Goal: Task Accomplishment & Management: Manage account settings

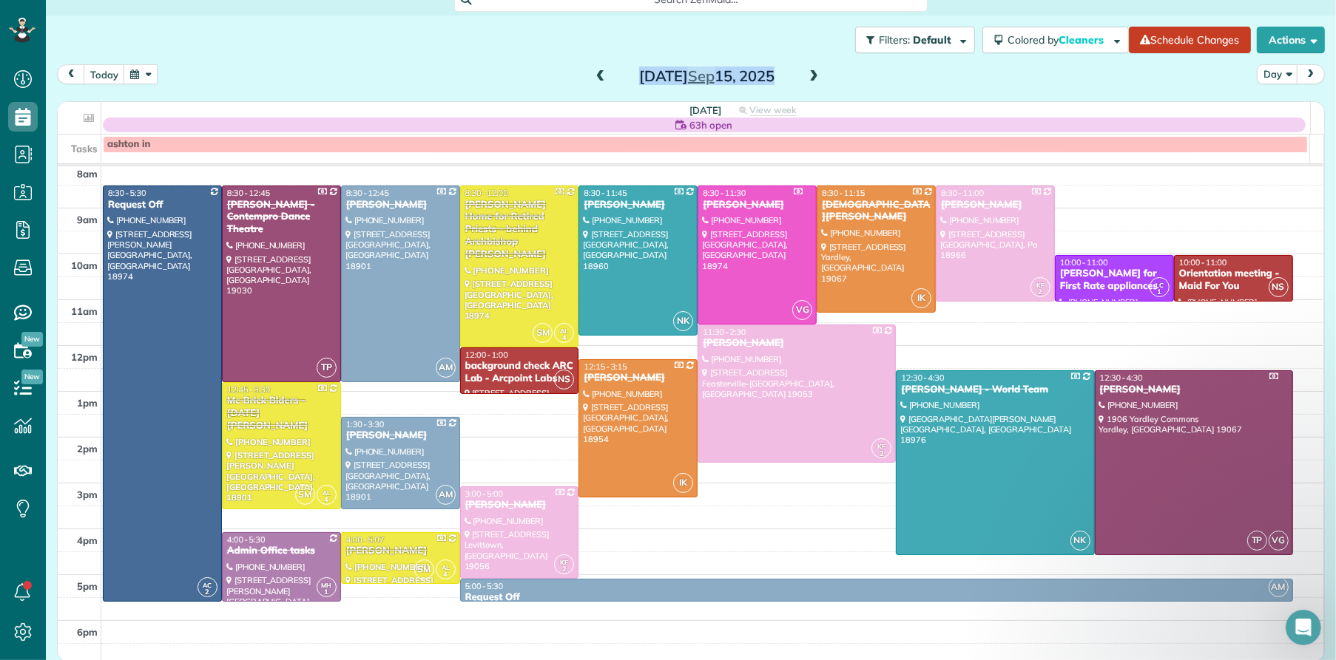
drag, startPoint x: 132, startPoint y: 69, endPoint x: 538, endPoint y: 402, distance: 525.5
click at [132, 68] on button "button" at bounding box center [141, 74] width 34 height 20
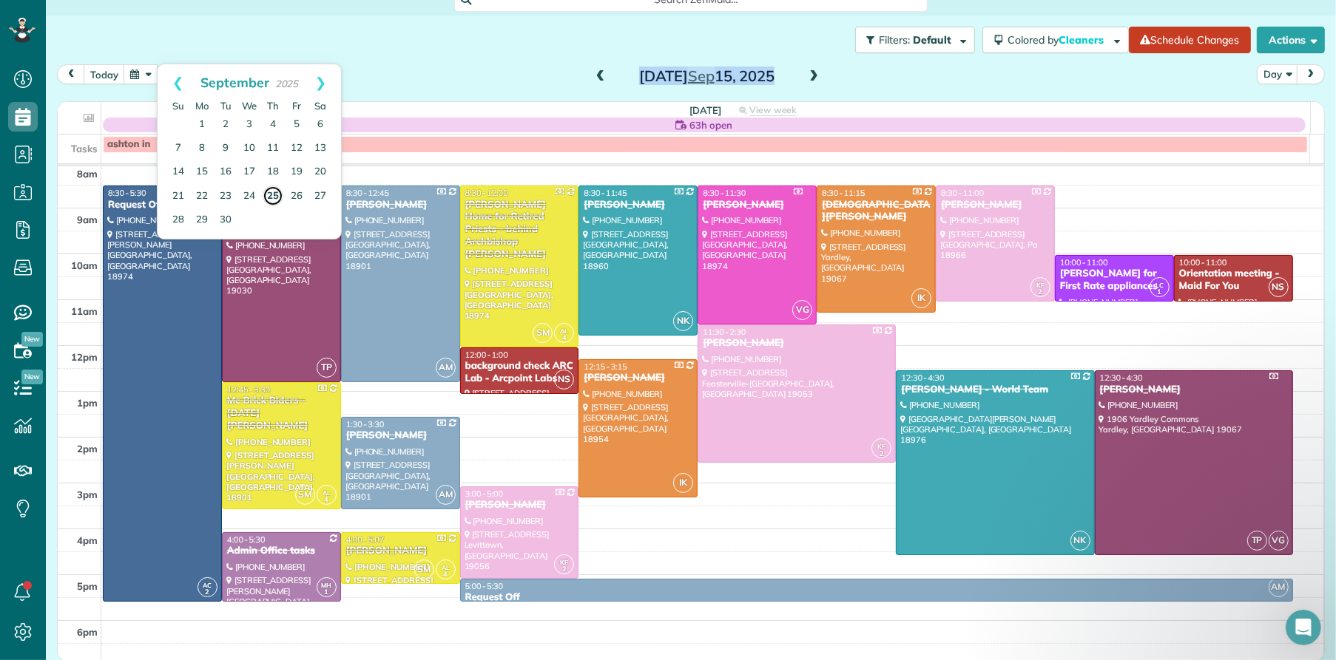
click at [268, 197] on link "25" at bounding box center [273, 196] width 21 height 21
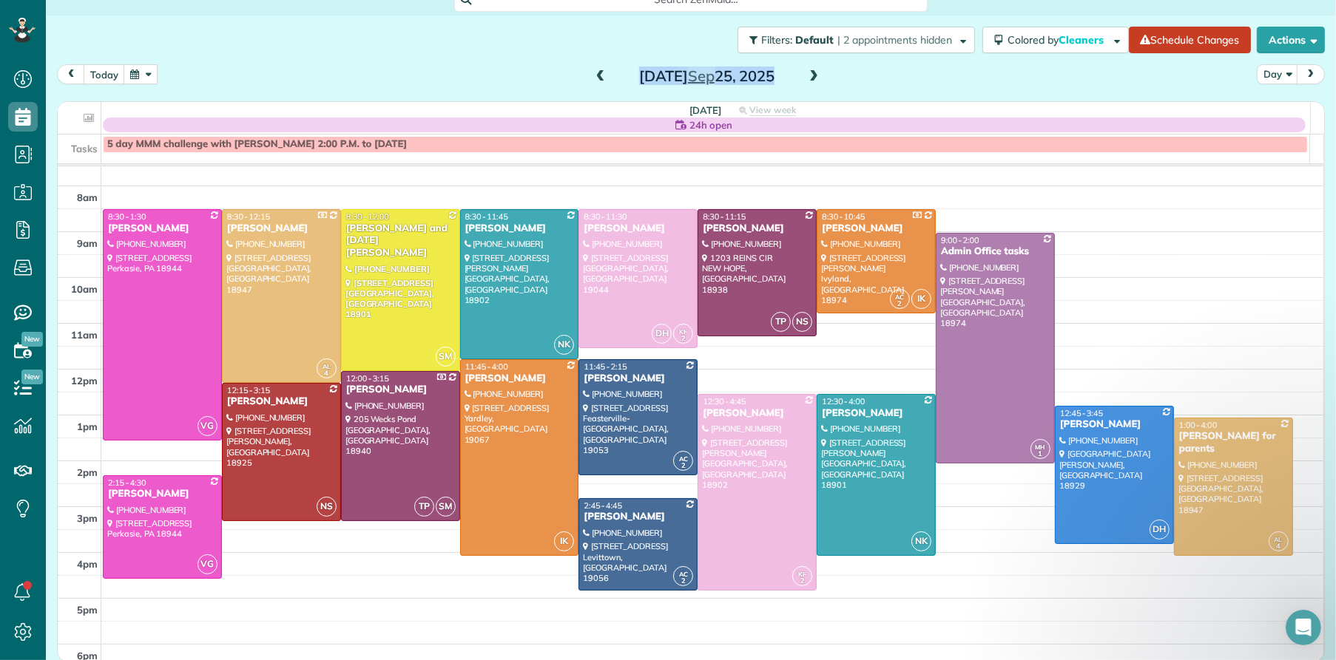
scroll to position [39, 0]
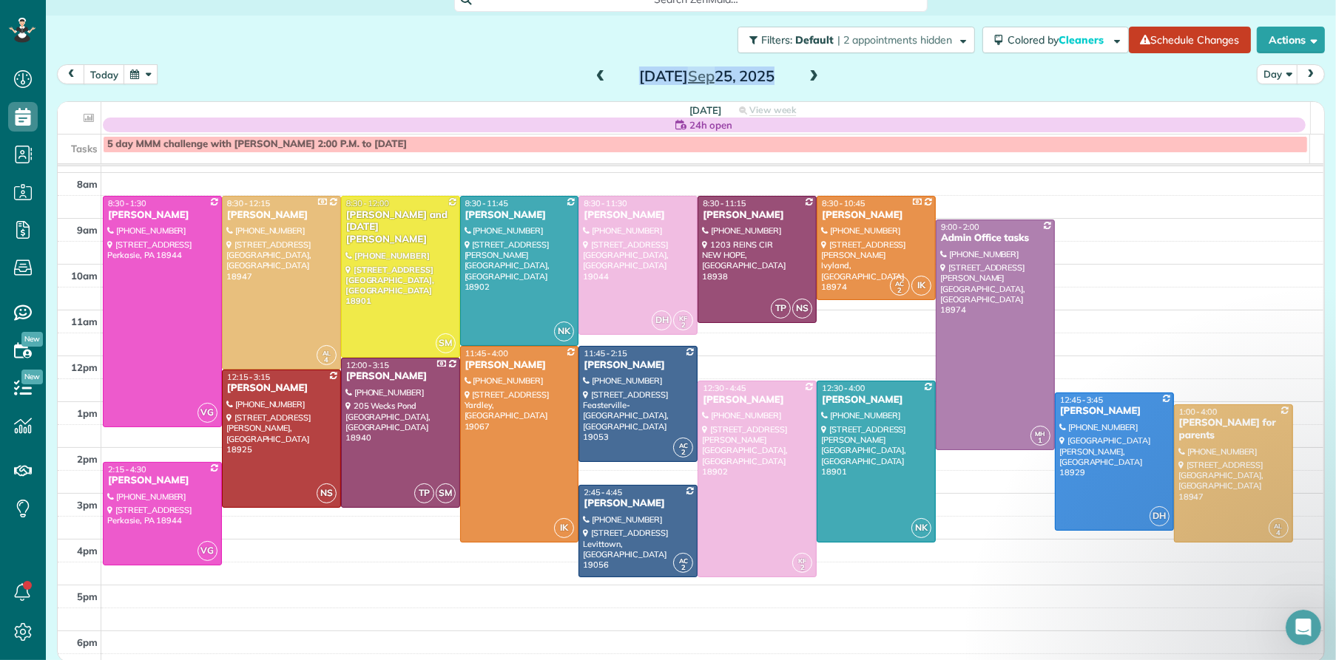
click at [592, 76] on span at bounding box center [600, 76] width 16 height 13
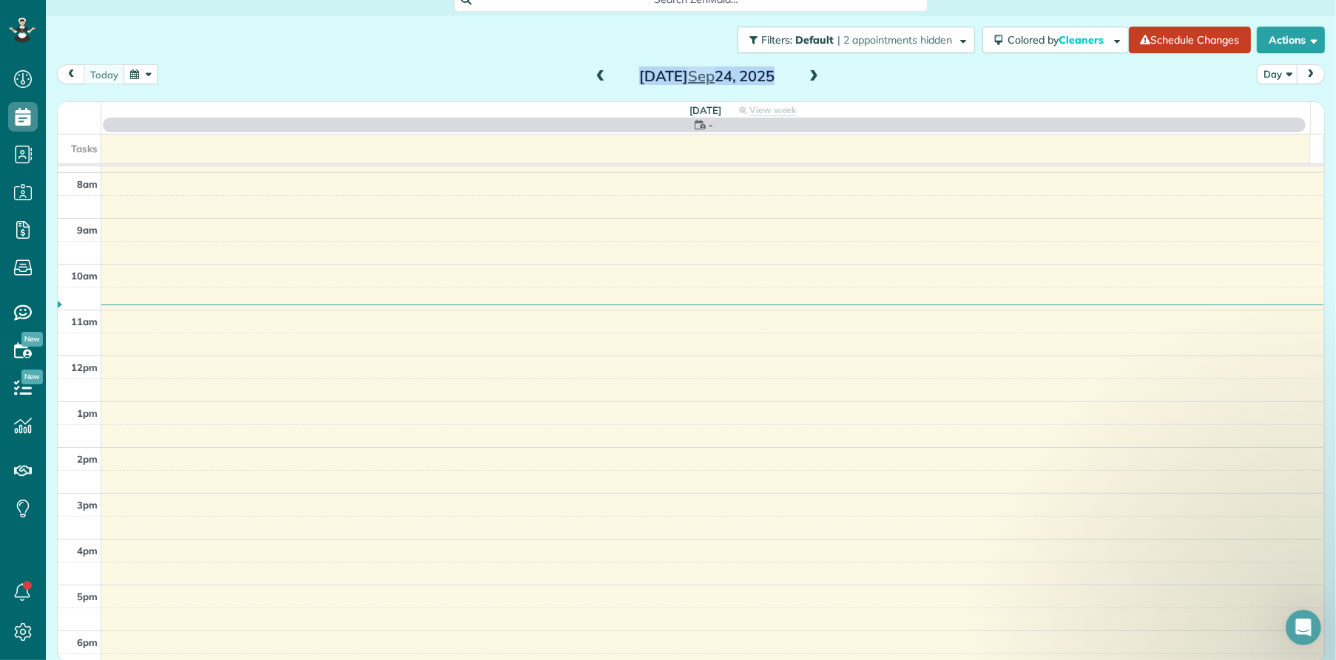
scroll to position [0, 0]
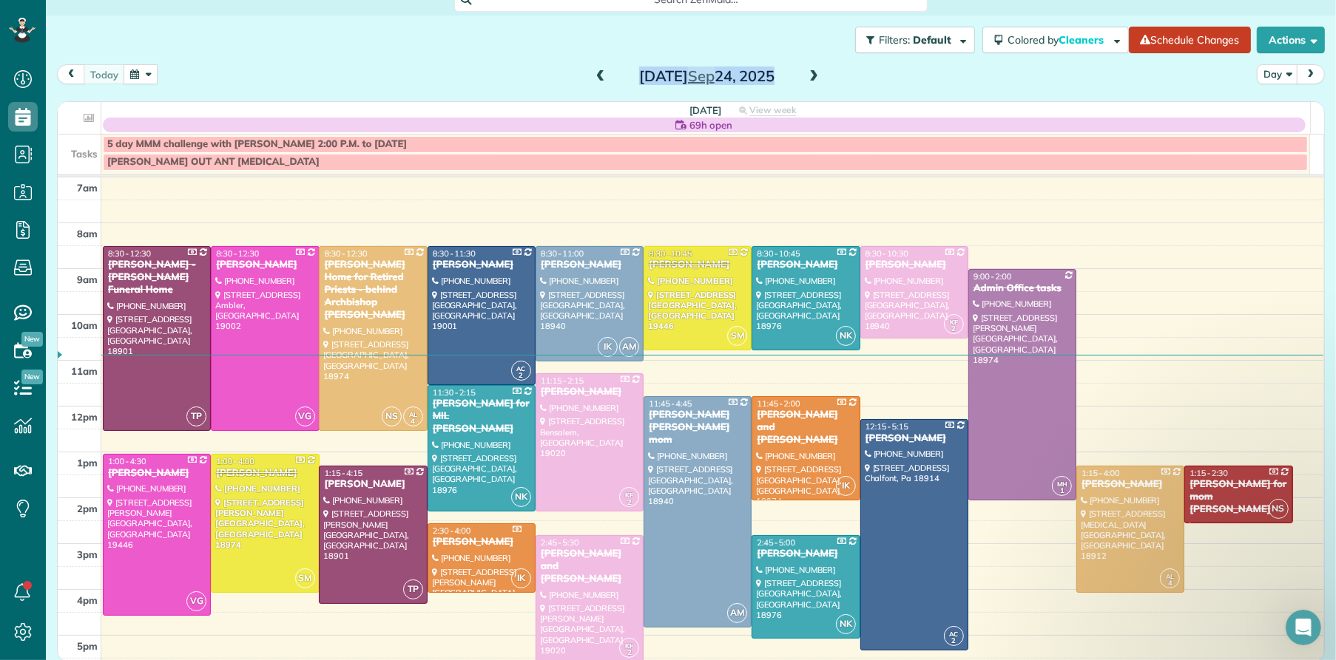
click at [592, 80] on span at bounding box center [600, 76] width 16 height 13
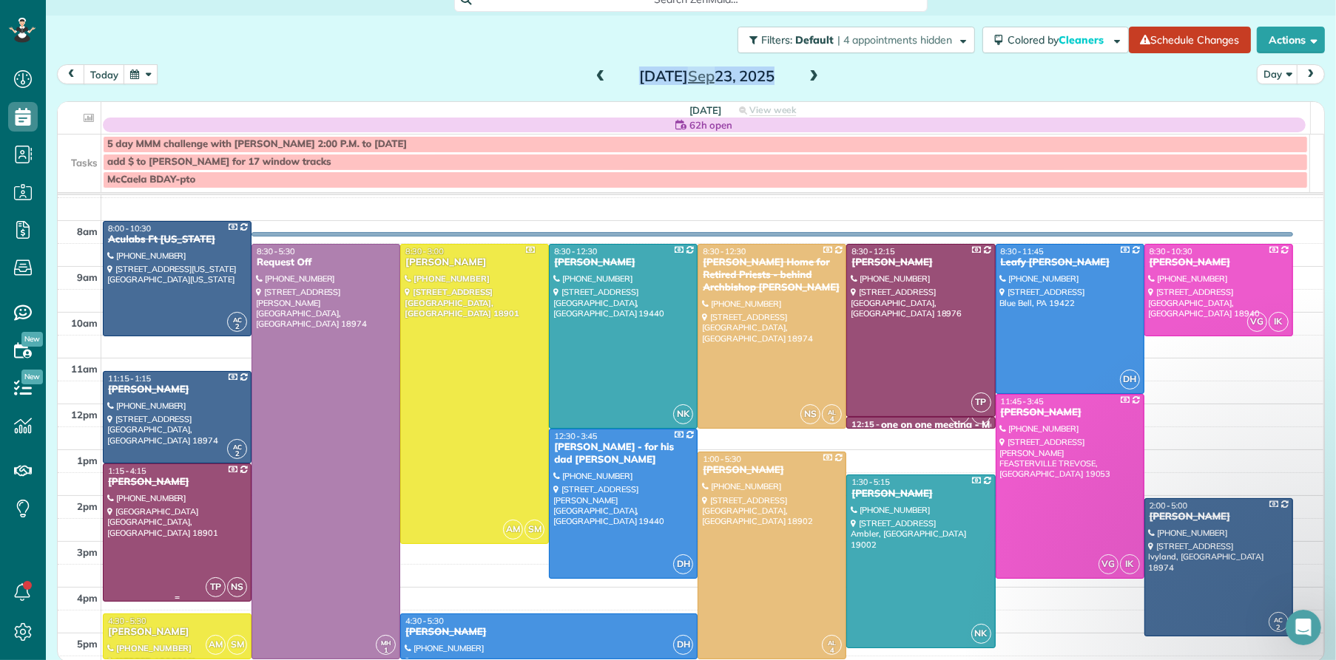
scroll to position [18, 0]
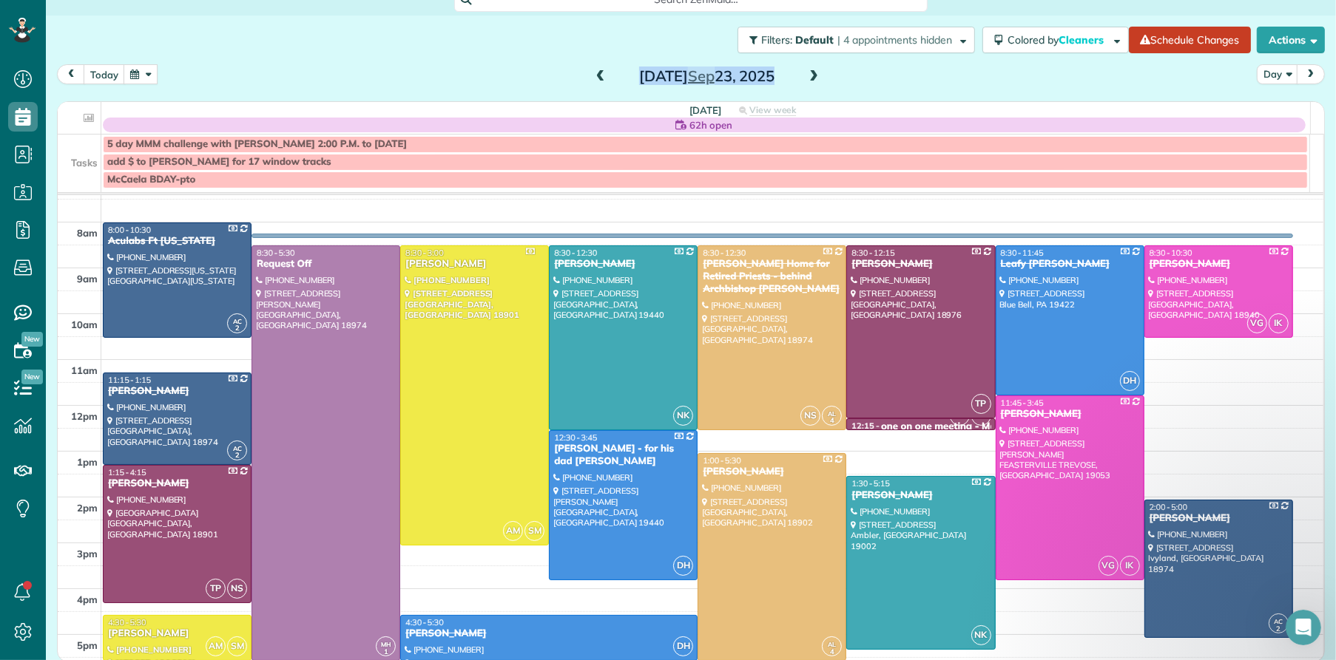
click at [810, 77] on span at bounding box center [813, 76] width 16 height 13
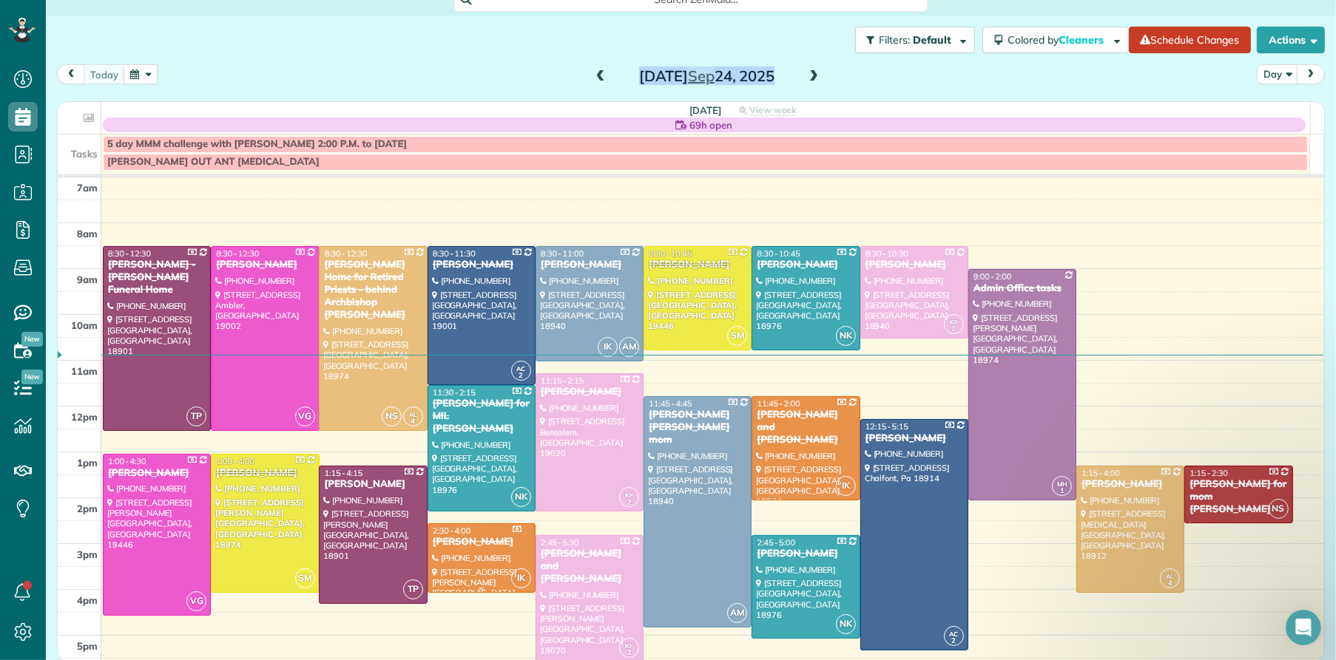
click at [479, 543] on div "[PERSON_NAME]" at bounding box center [481, 542] width 99 height 13
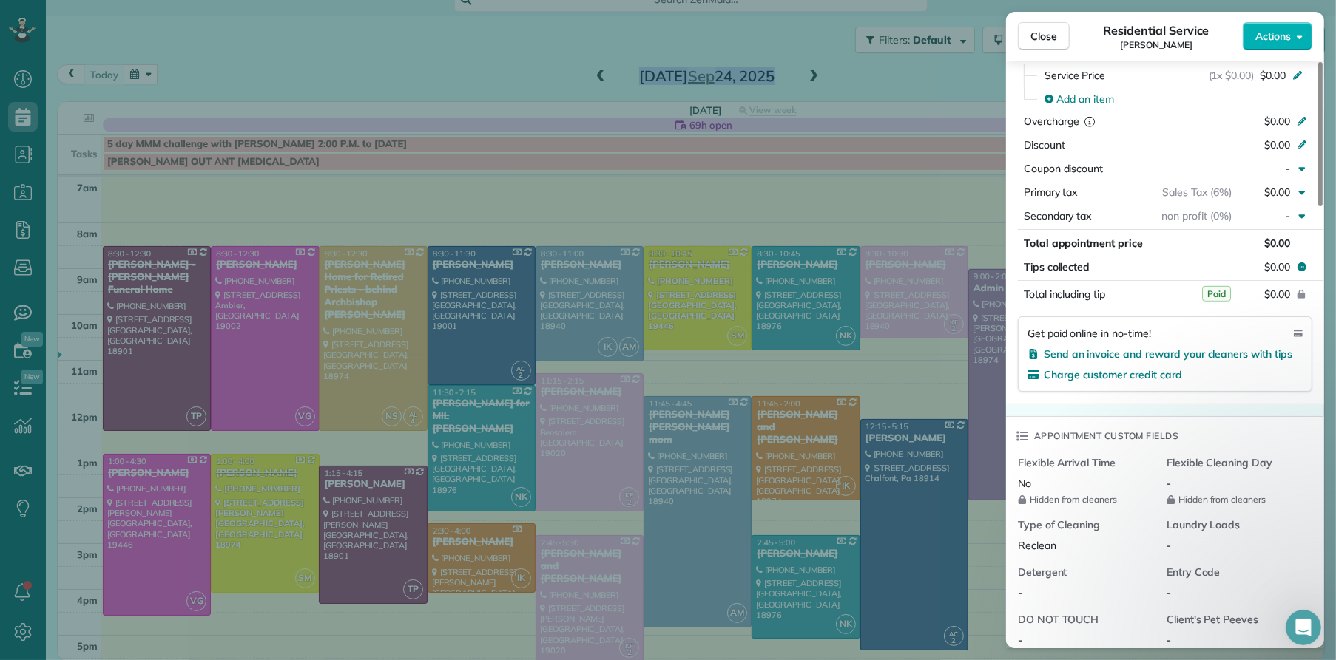
scroll to position [78, 0]
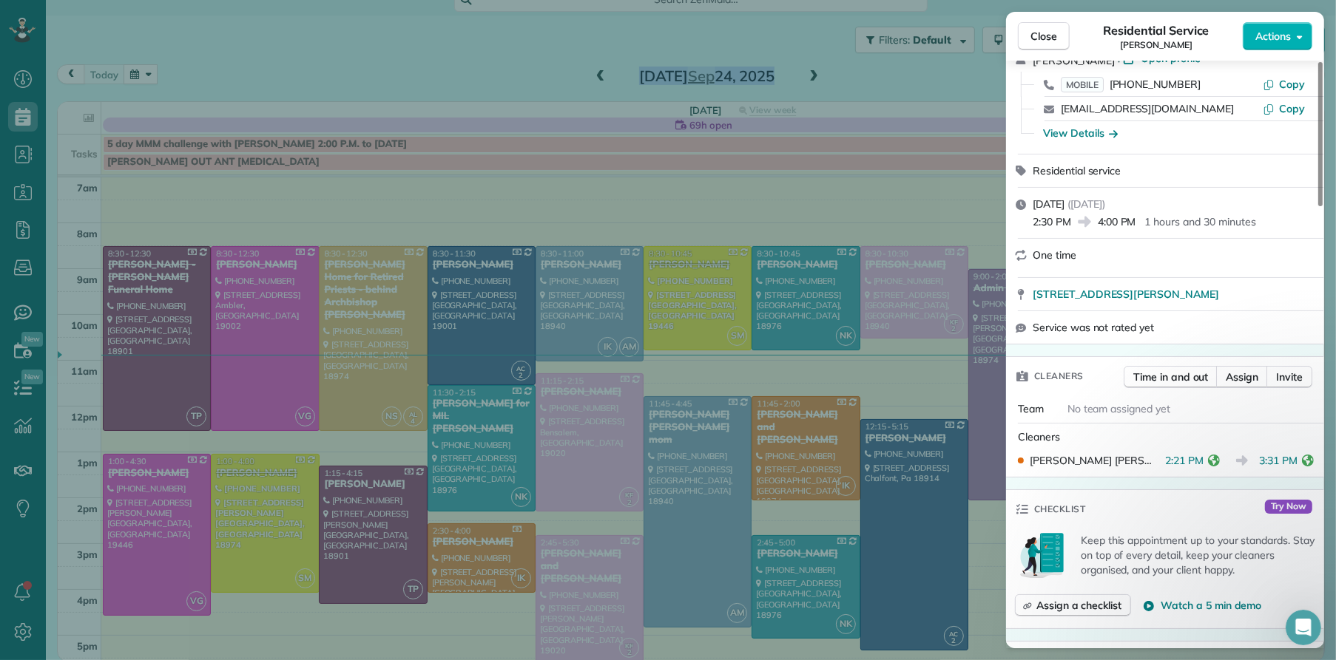
drag, startPoint x: 1046, startPoint y: 36, endPoint x: 817, endPoint y: 478, distance: 497.5
click at [1047, 37] on span "Close" at bounding box center [1043, 36] width 27 height 15
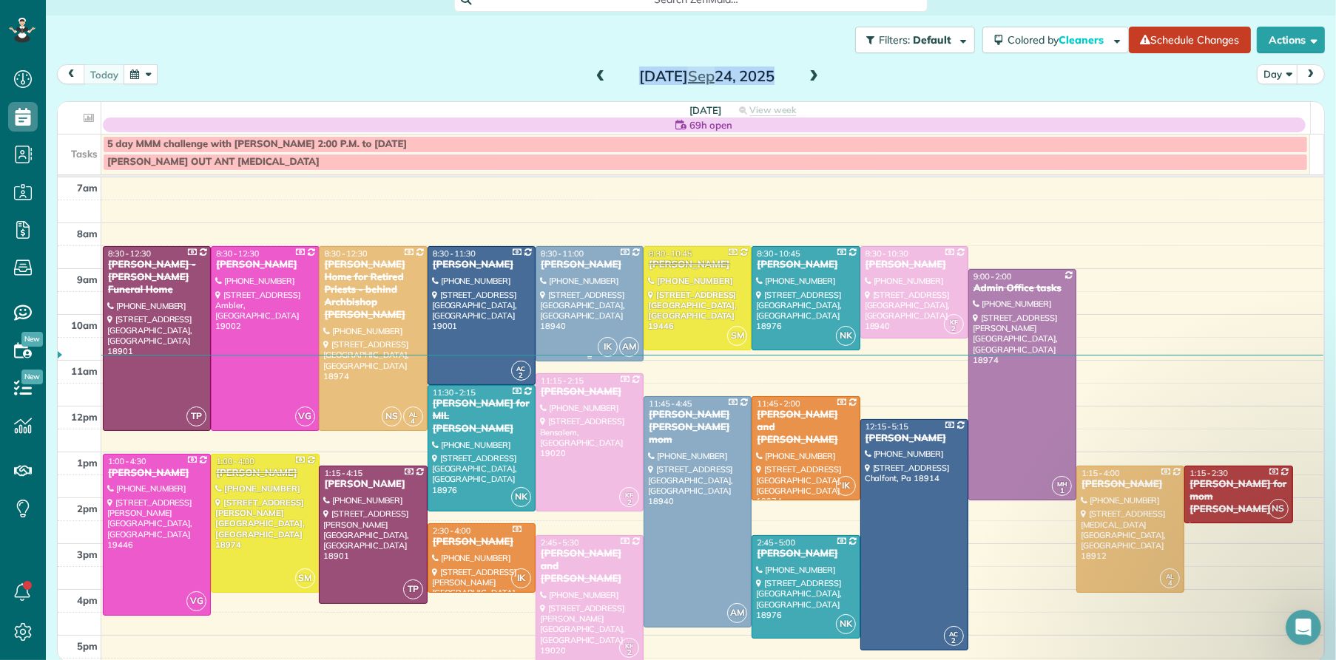
scroll to position [13, 0]
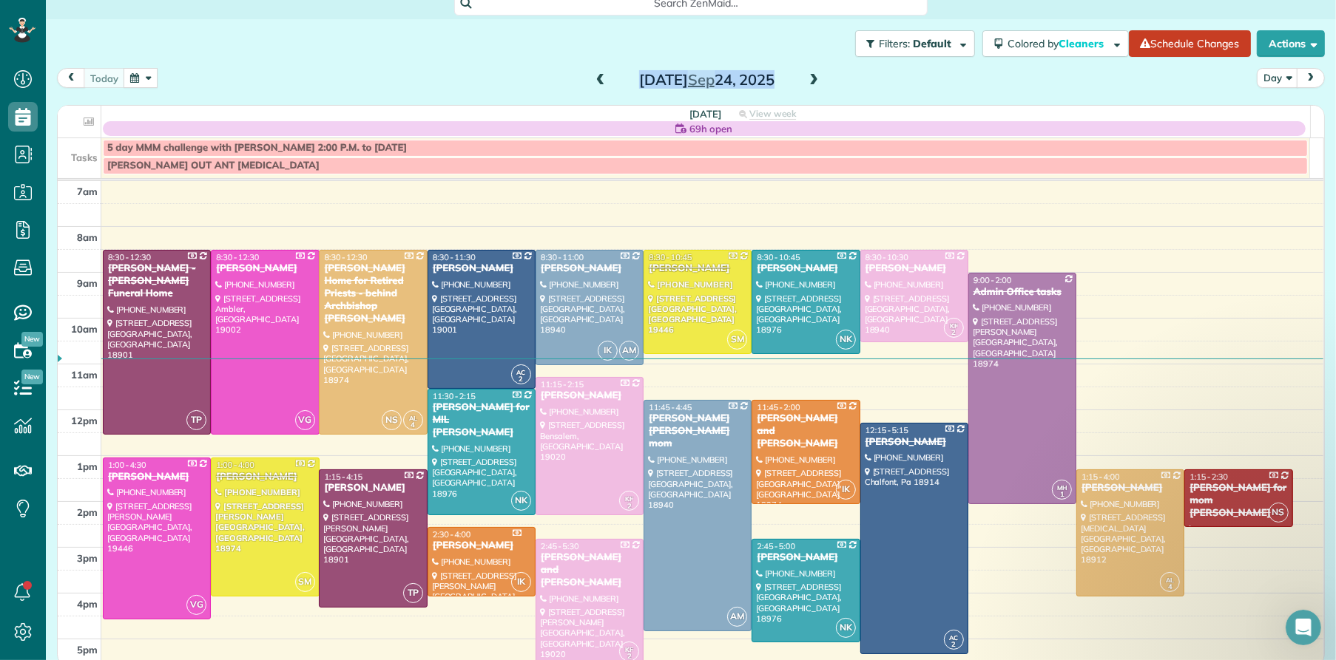
click at [806, 78] on span at bounding box center [813, 80] width 16 height 13
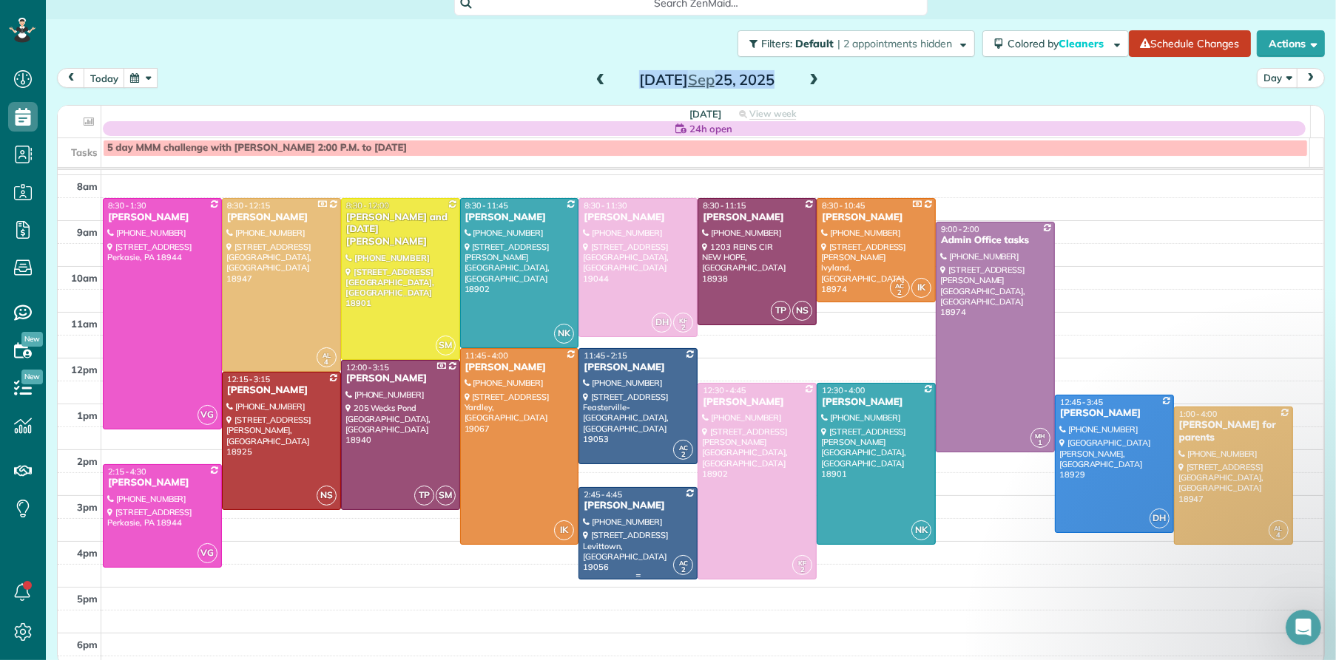
scroll to position [20, 0]
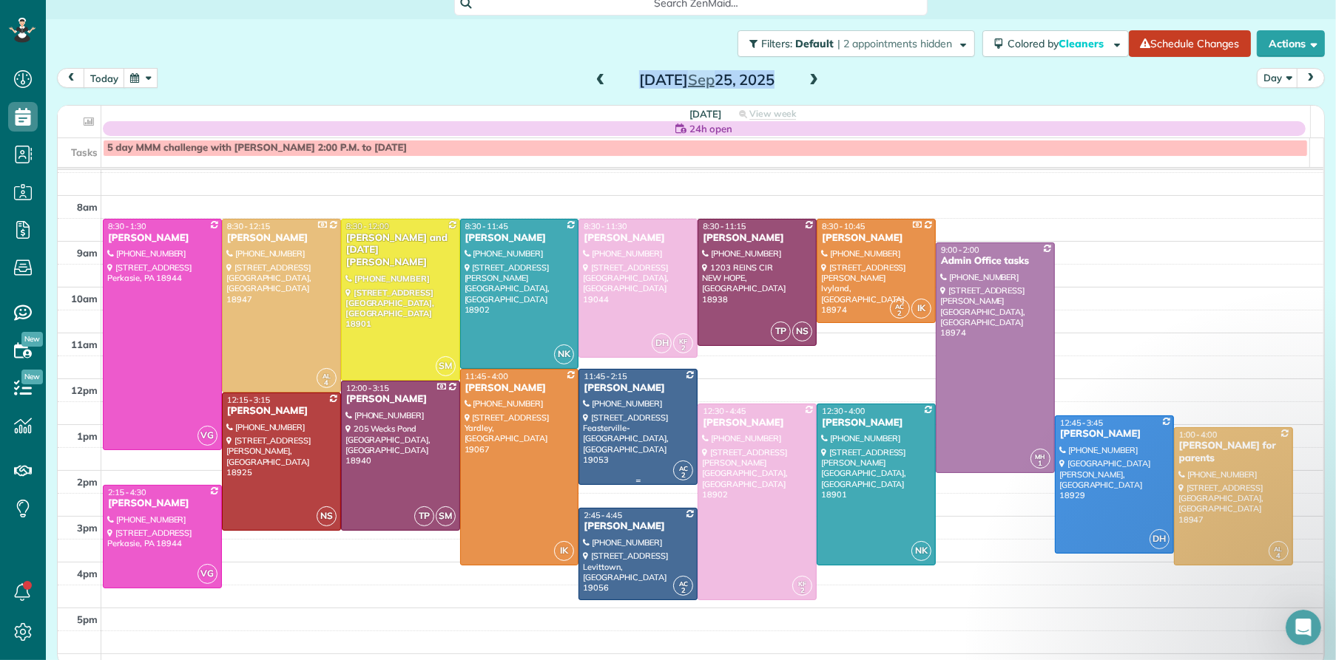
click at [609, 384] on div "[PERSON_NAME]" at bounding box center [638, 388] width 110 height 13
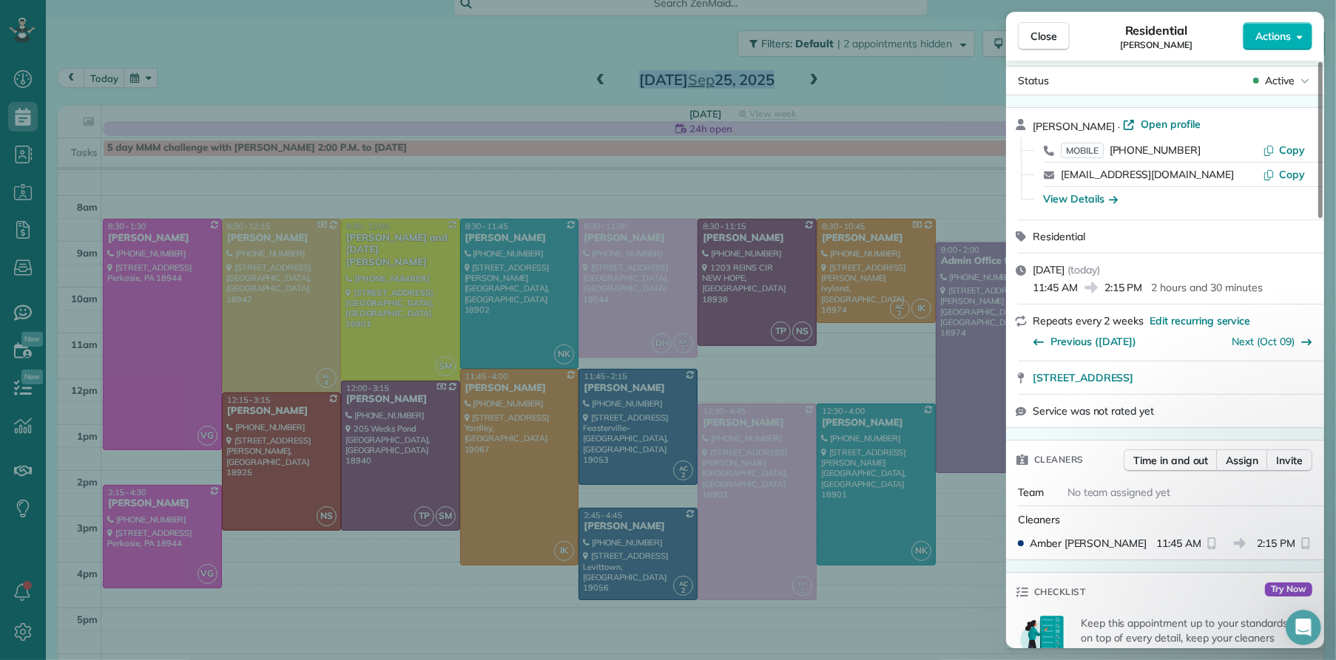
scroll to position [12, 0]
click at [1050, 44] on button "Close" at bounding box center [1044, 36] width 52 height 28
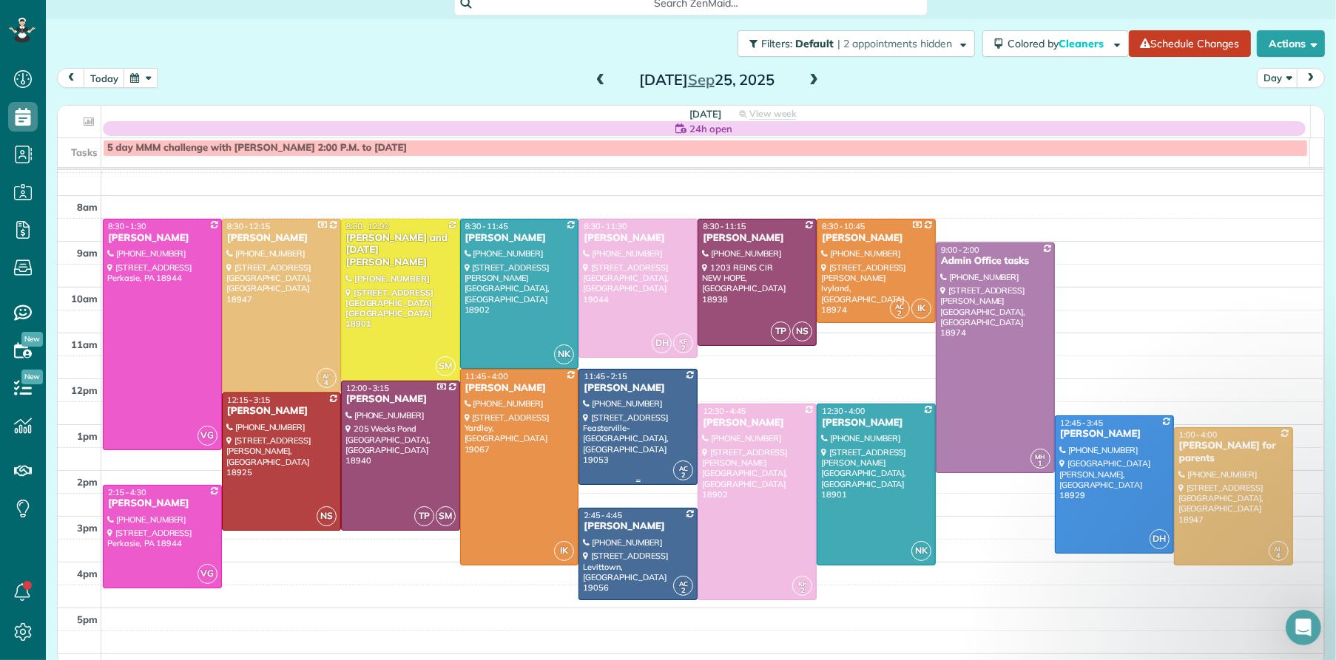
drag, startPoint x: 601, startPoint y: 385, endPoint x: 598, endPoint y: 498, distance: 113.9
click at [601, 385] on div "[PERSON_NAME]" at bounding box center [638, 388] width 110 height 13
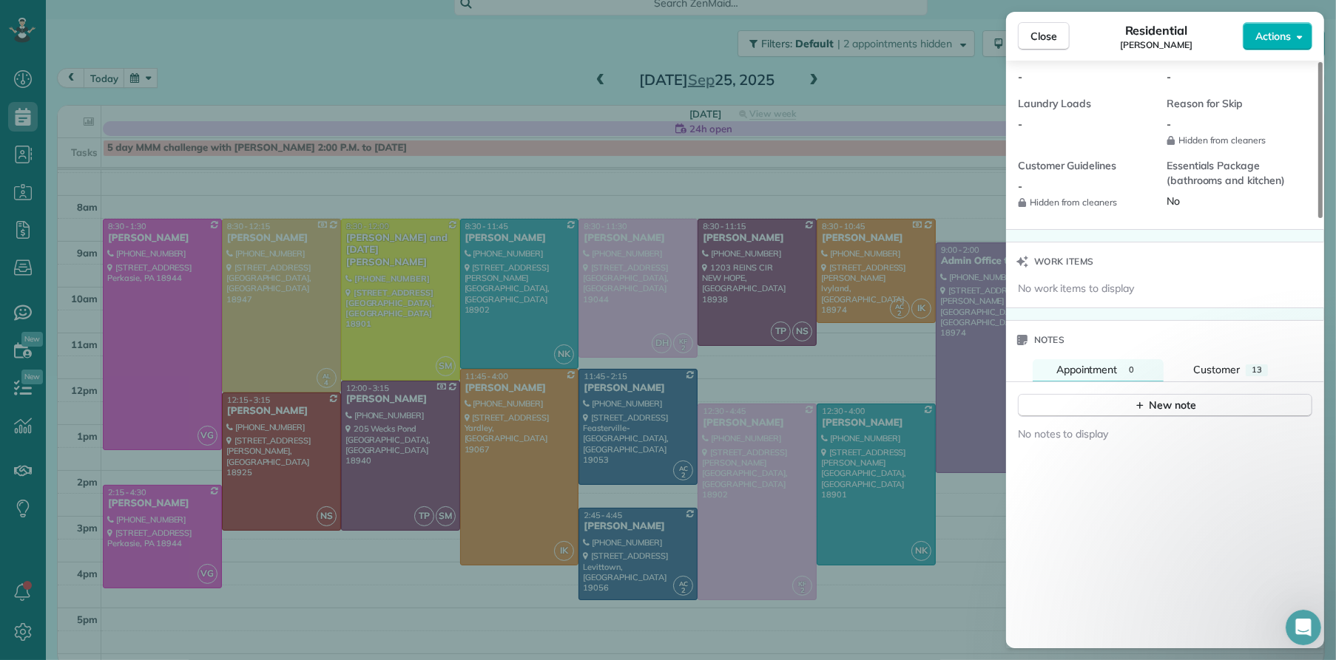
scroll to position [1422, 0]
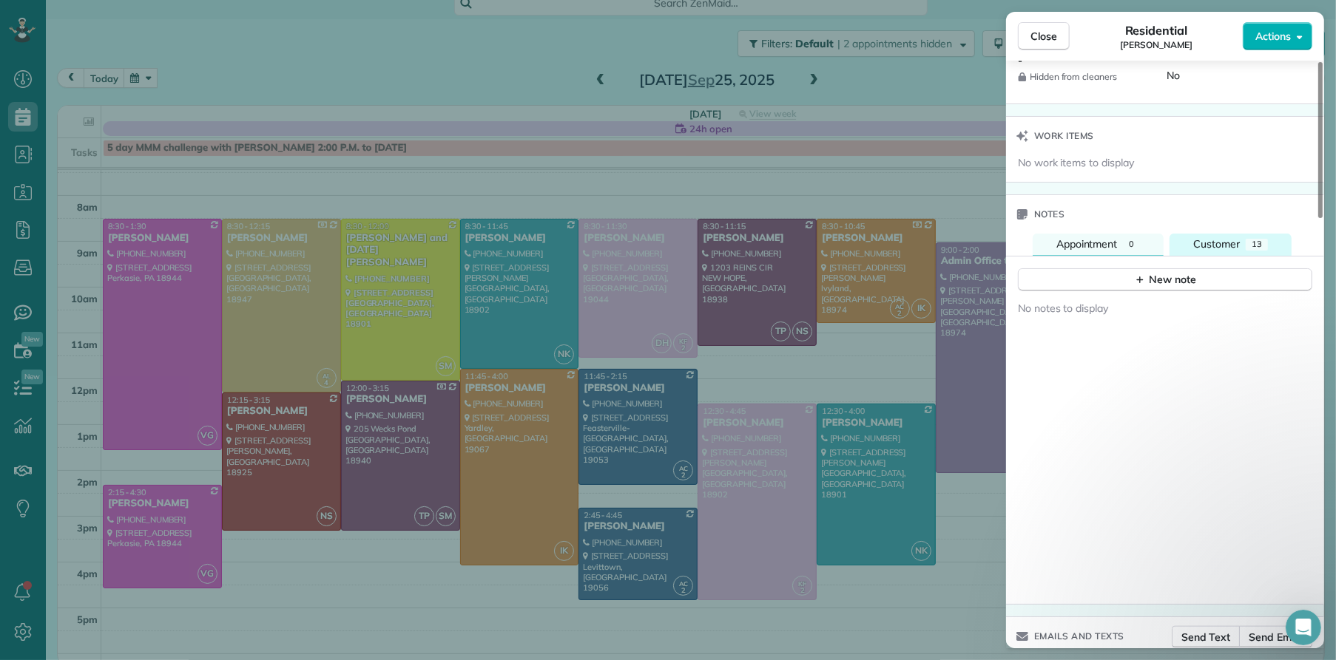
drag, startPoint x: 1212, startPoint y: 248, endPoint x: 1211, endPoint y: 255, distance: 7.4
click at [1212, 248] on span "Customer" at bounding box center [1216, 243] width 47 height 13
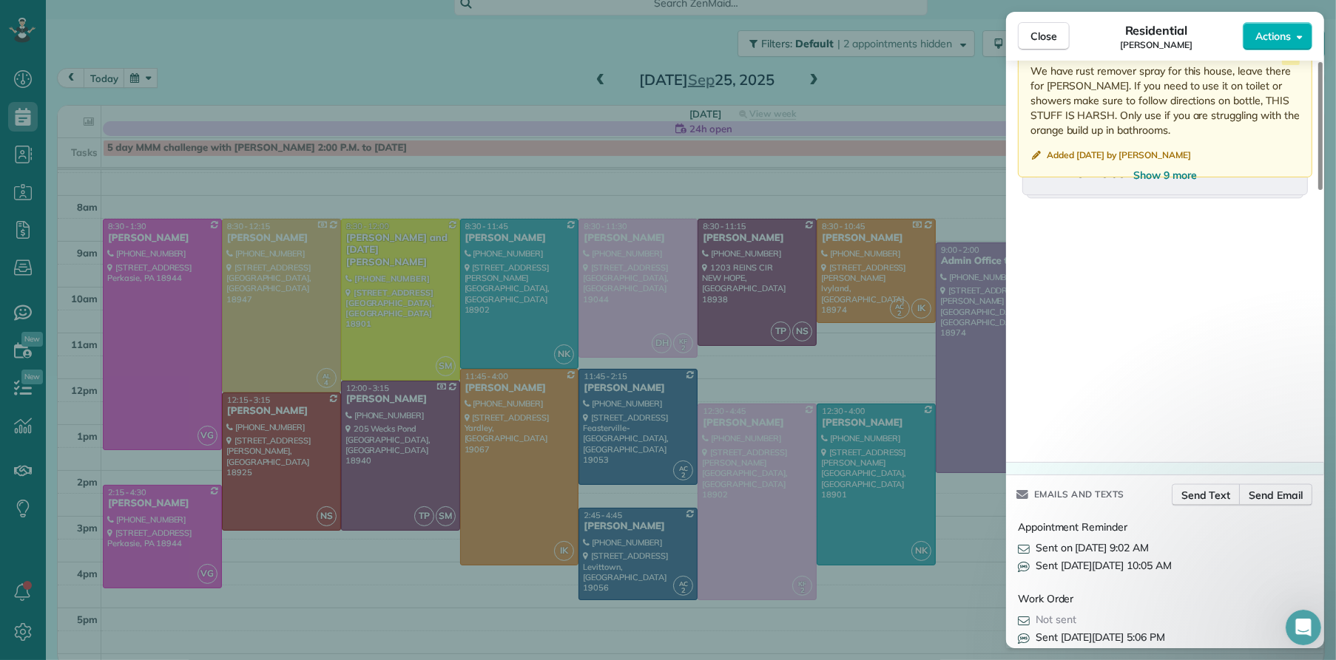
scroll to position [2046, 0]
click at [1157, 179] on span "Show 9 more" at bounding box center [1165, 171] width 64 height 15
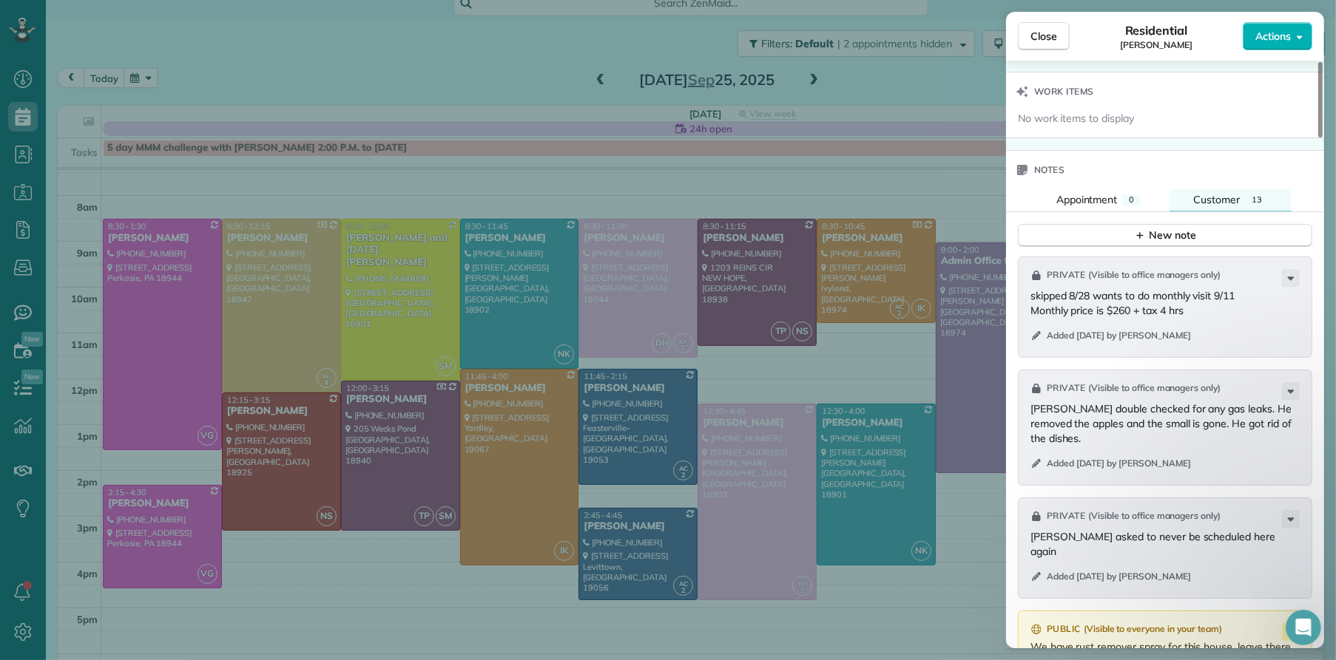
scroll to position [1430, 0]
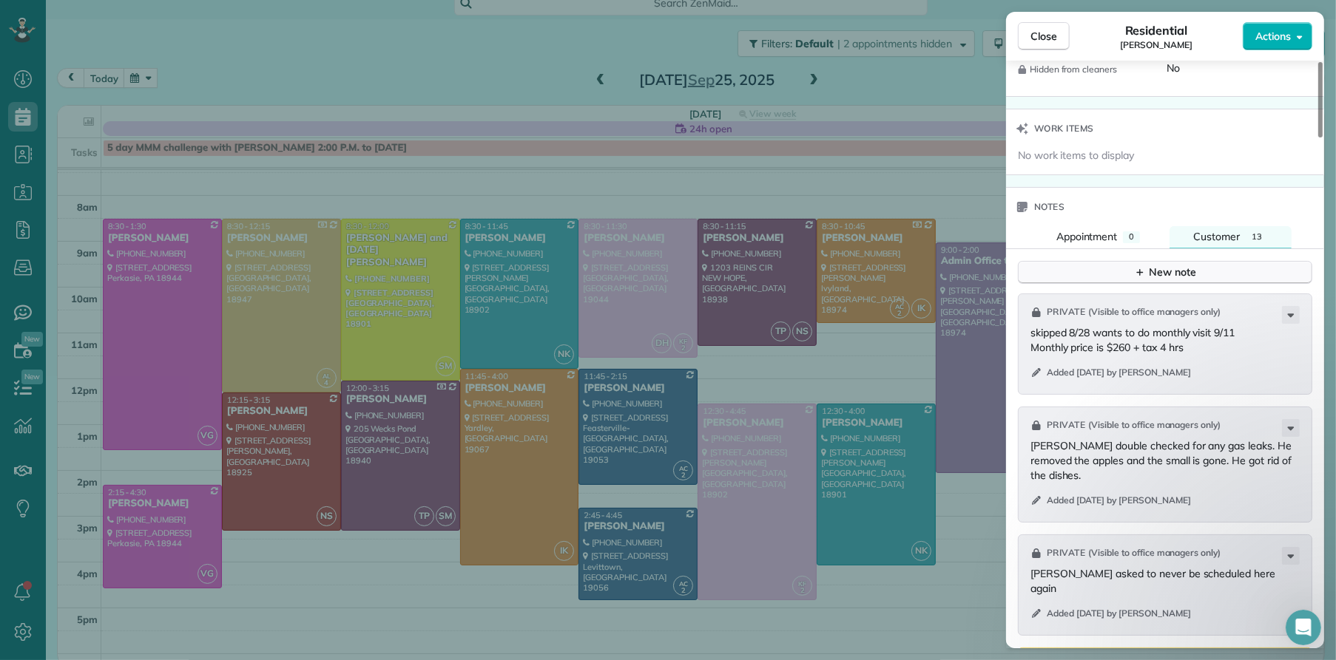
click at [1154, 274] on div "New note" at bounding box center [1165, 273] width 62 height 16
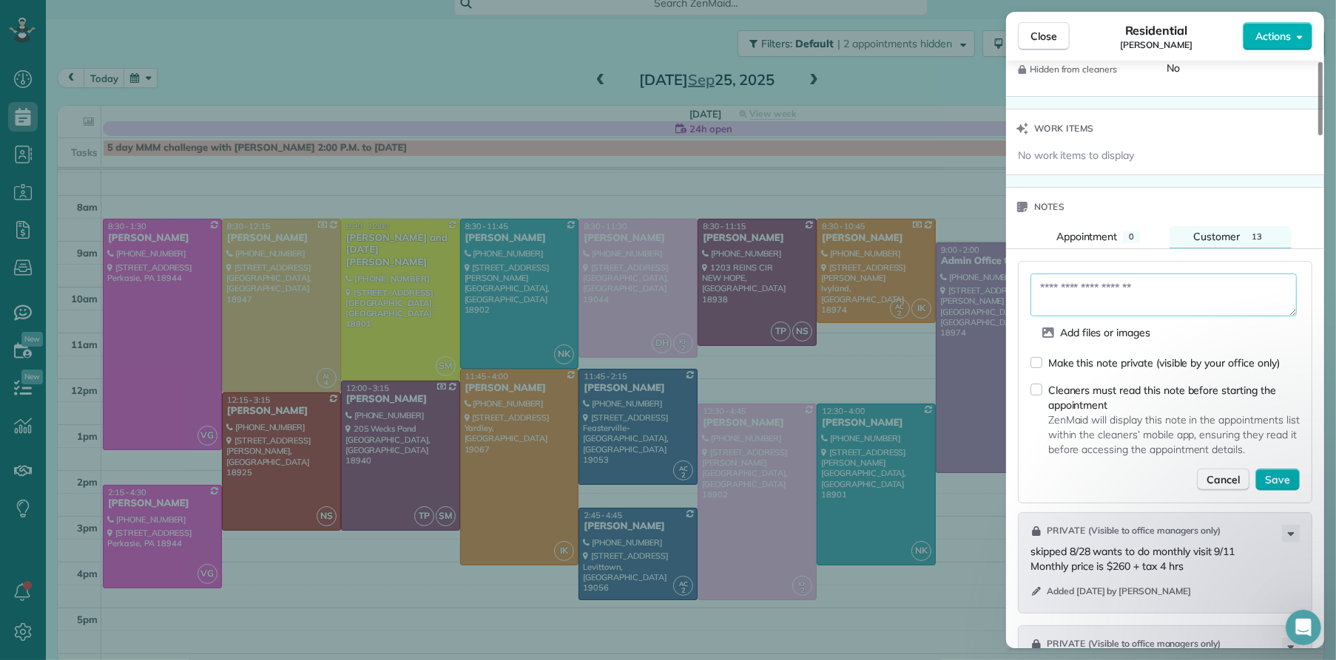
click at [1082, 302] on textarea at bounding box center [1163, 295] width 266 height 43
type textarea "**********"
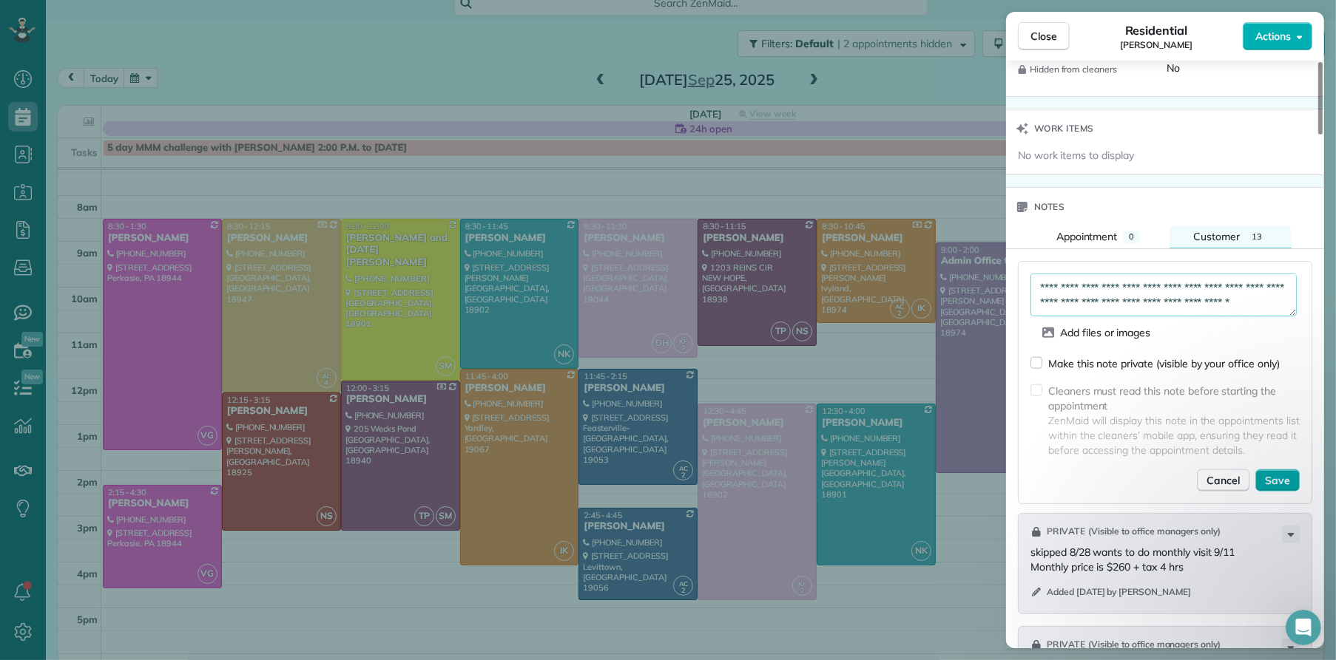
click at [1283, 488] on span "Save" at bounding box center [1277, 480] width 25 height 15
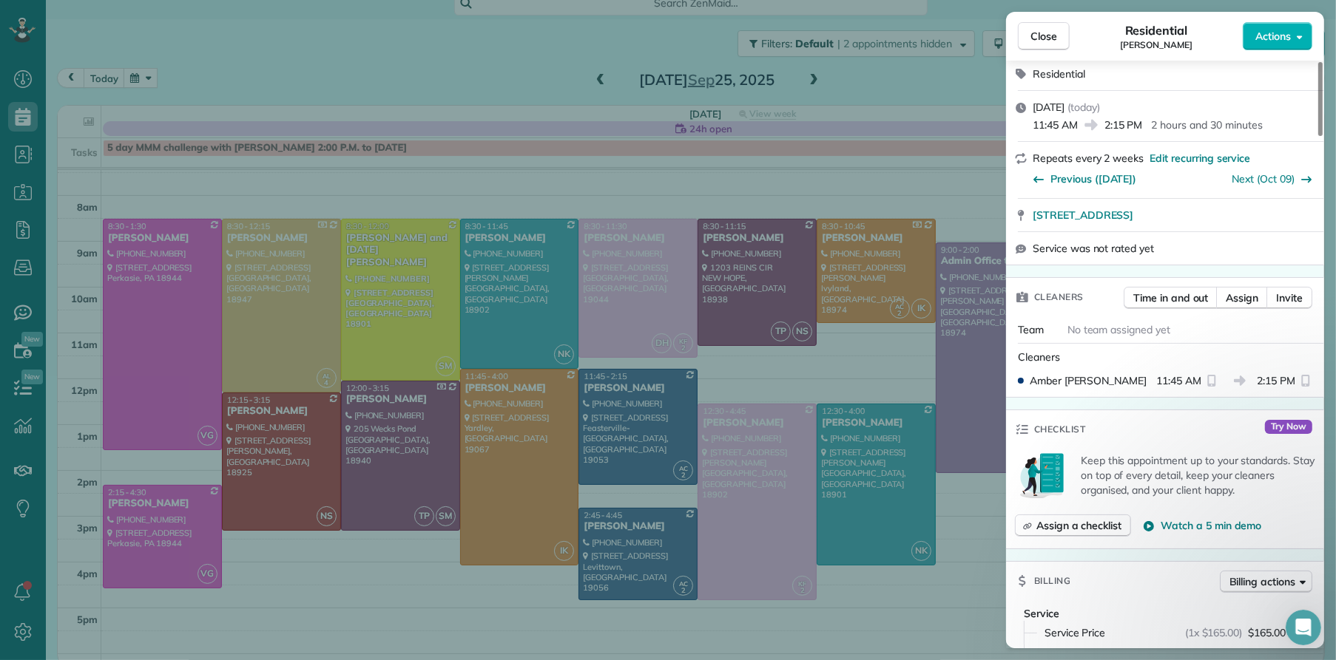
scroll to position [0, 0]
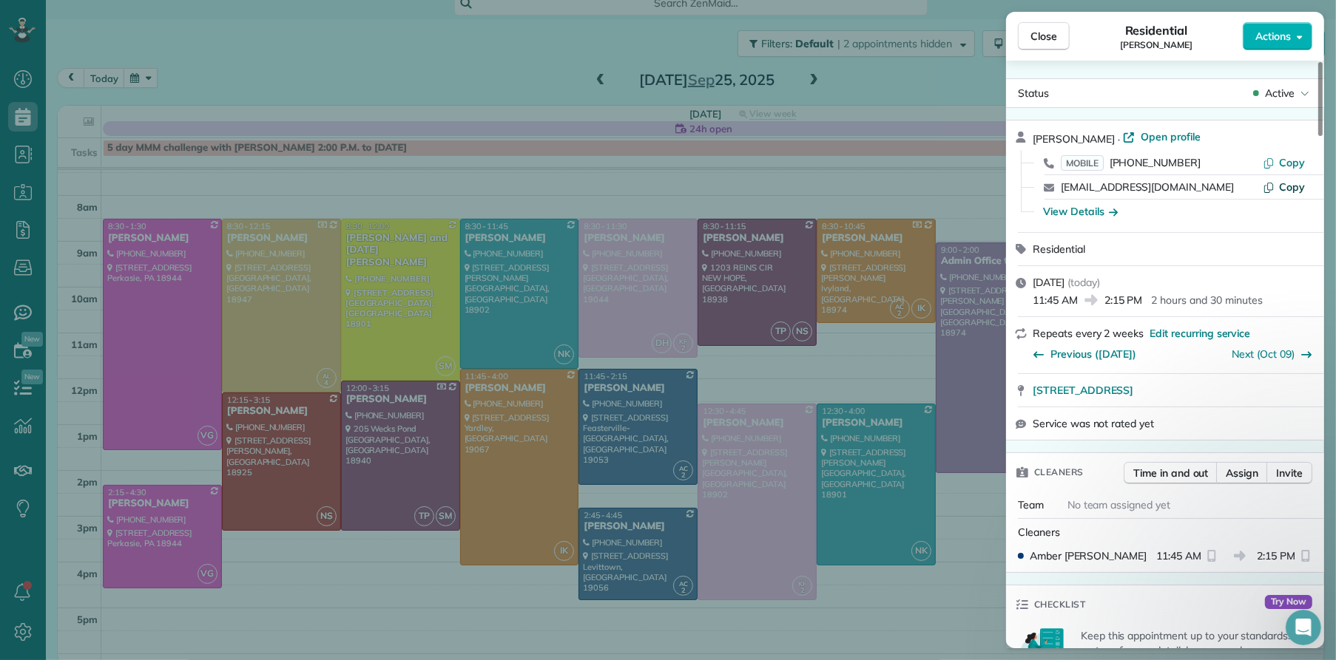
click at [1299, 186] on span "Copy" at bounding box center [1292, 186] width 26 height 13
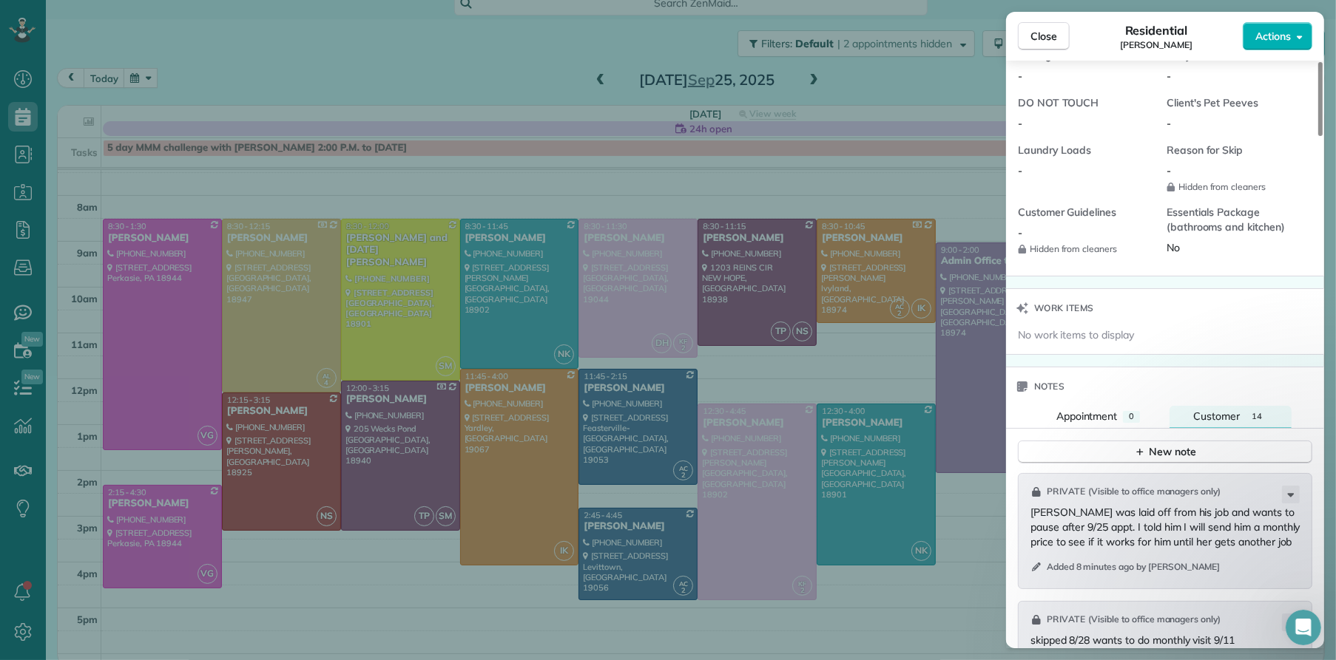
scroll to position [1396, 0]
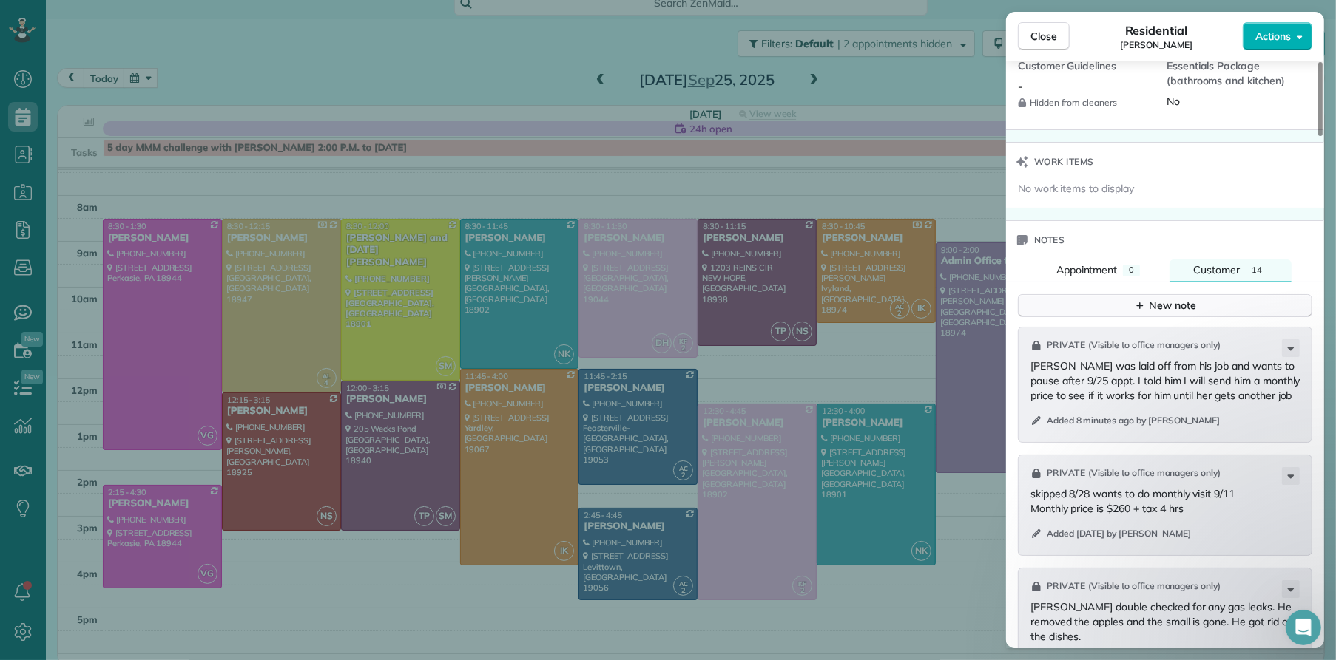
click at [1209, 316] on button "New note" at bounding box center [1165, 305] width 294 height 23
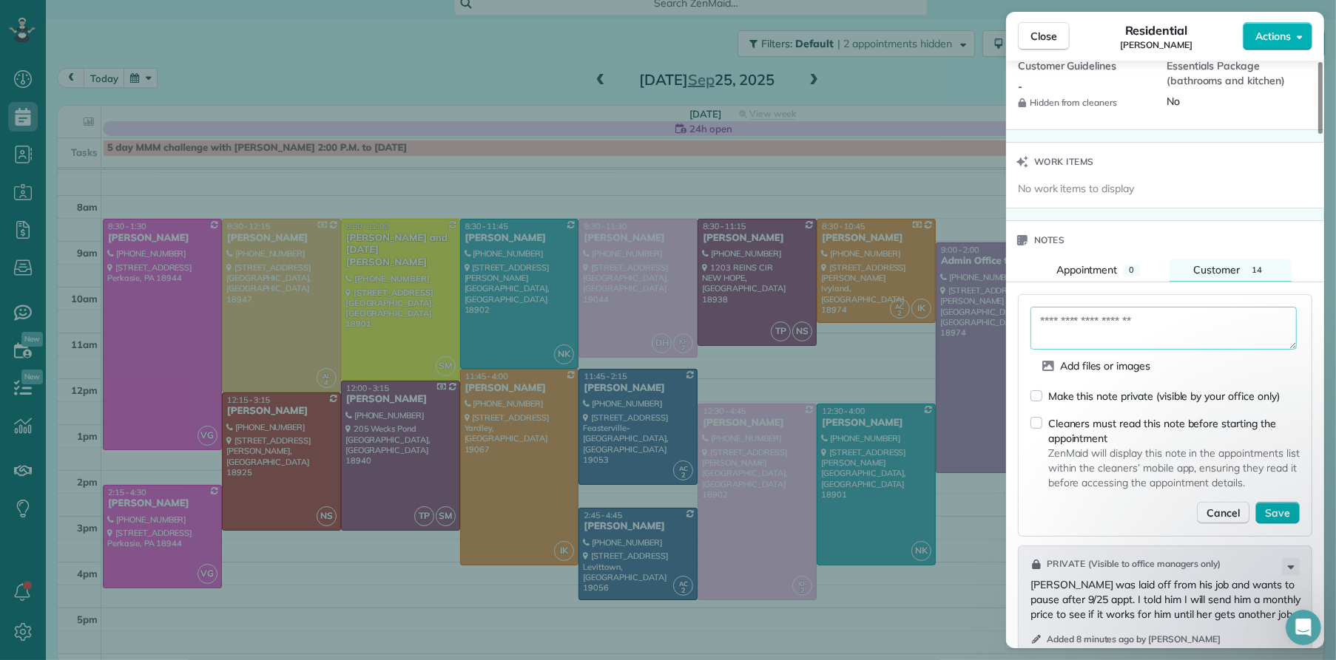
click at [1109, 320] on textarea at bounding box center [1163, 328] width 266 height 43
paste textarea "**********"
type textarea "**********"
click at [1268, 521] on span "Save" at bounding box center [1277, 514] width 25 height 15
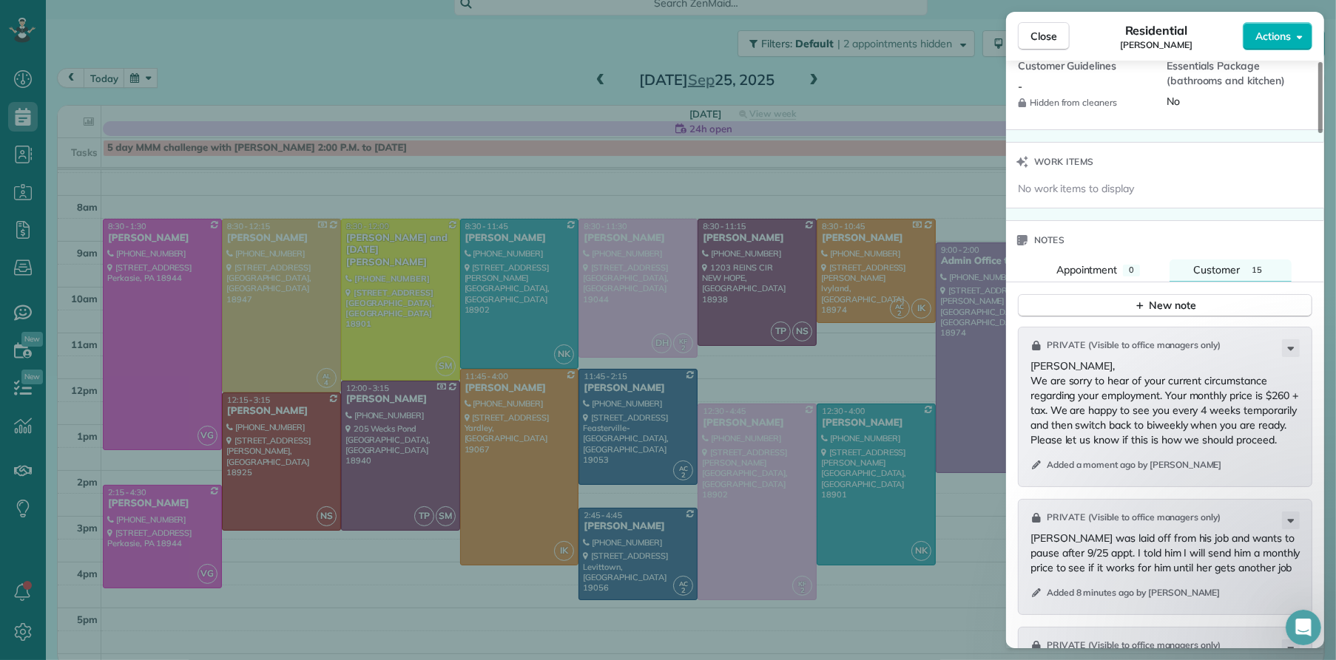
drag, startPoint x: 1051, startPoint y: 40, endPoint x: 569, endPoint y: 392, distance: 597.0
click at [1051, 41] on span "Close" at bounding box center [1043, 36] width 27 height 15
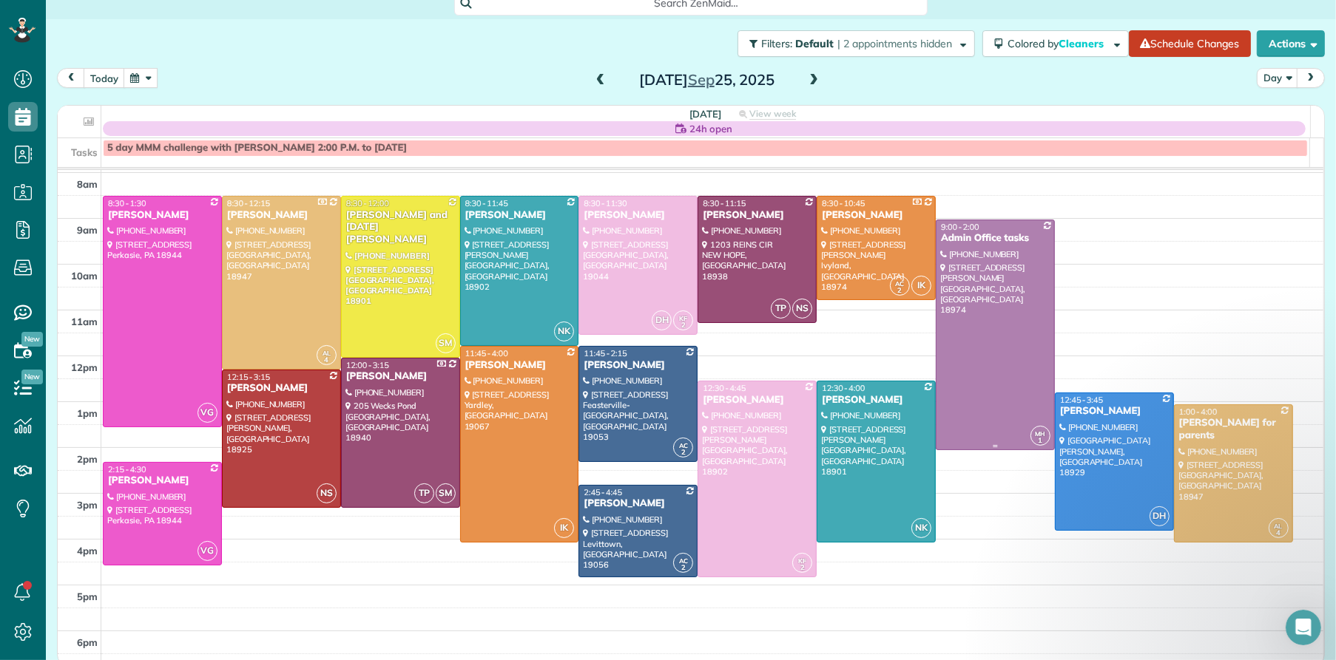
scroll to position [39, 0]
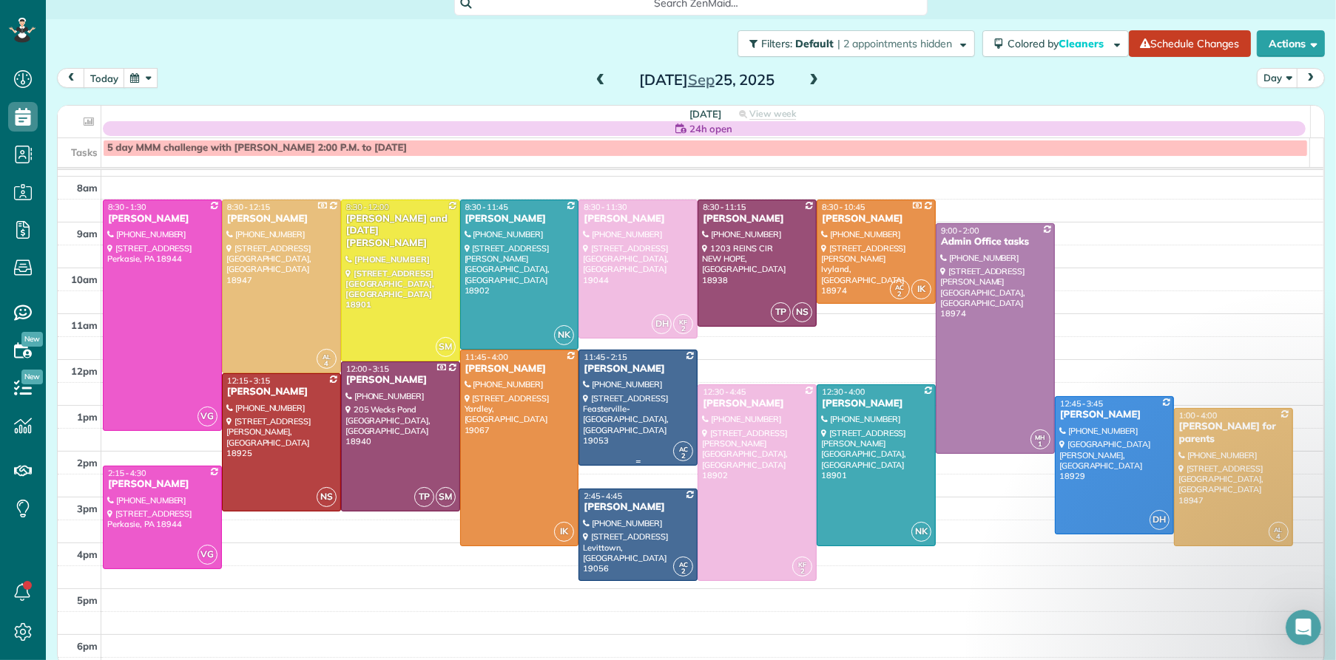
click at [612, 366] on div "[PERSON_NAME]" at bounding box center [638, 369] width 110 height 13
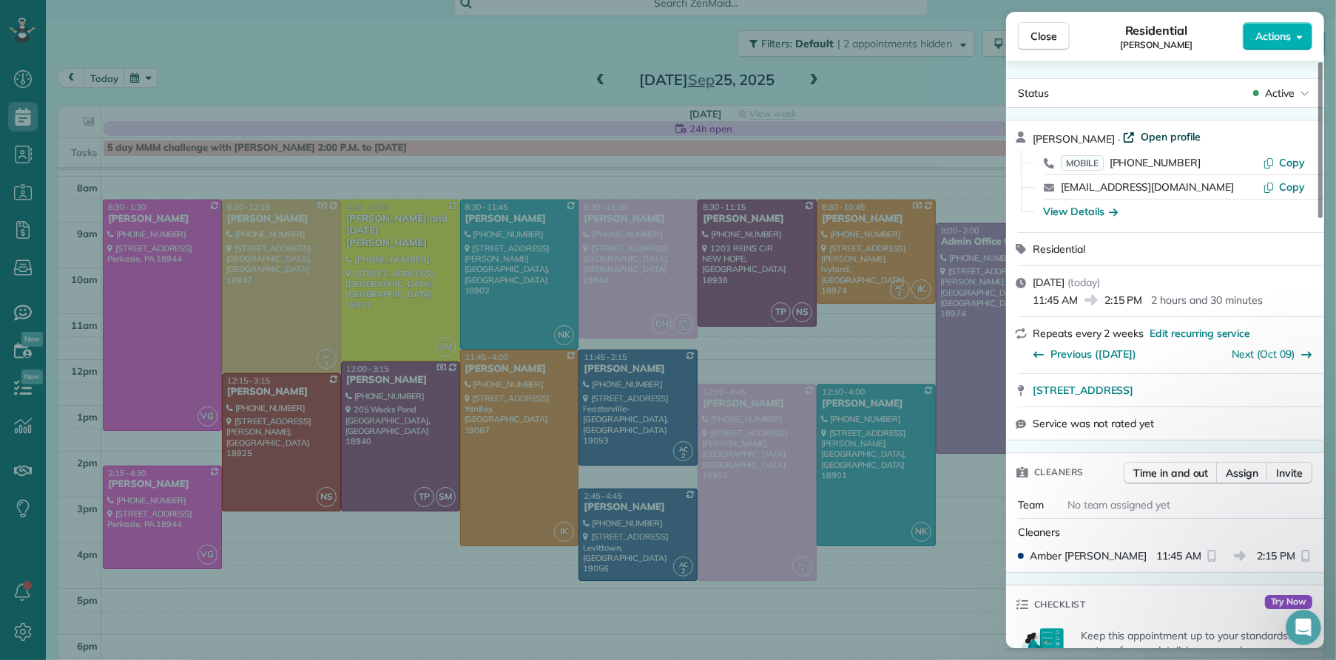
click at [1166, 141] on span "Open profile" at bounding box center [1170, 136] width 60 height 15
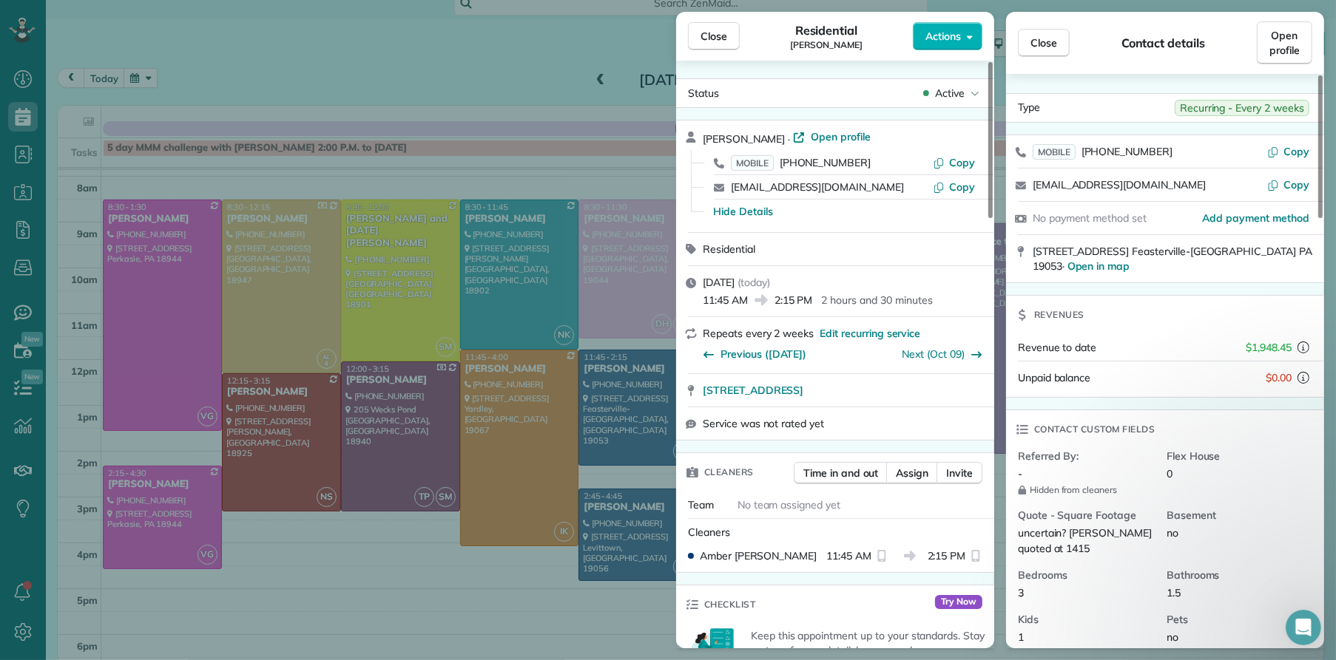
click at [718, 39] on span "Close" at bounding box center [713, 36] width 27 height 15
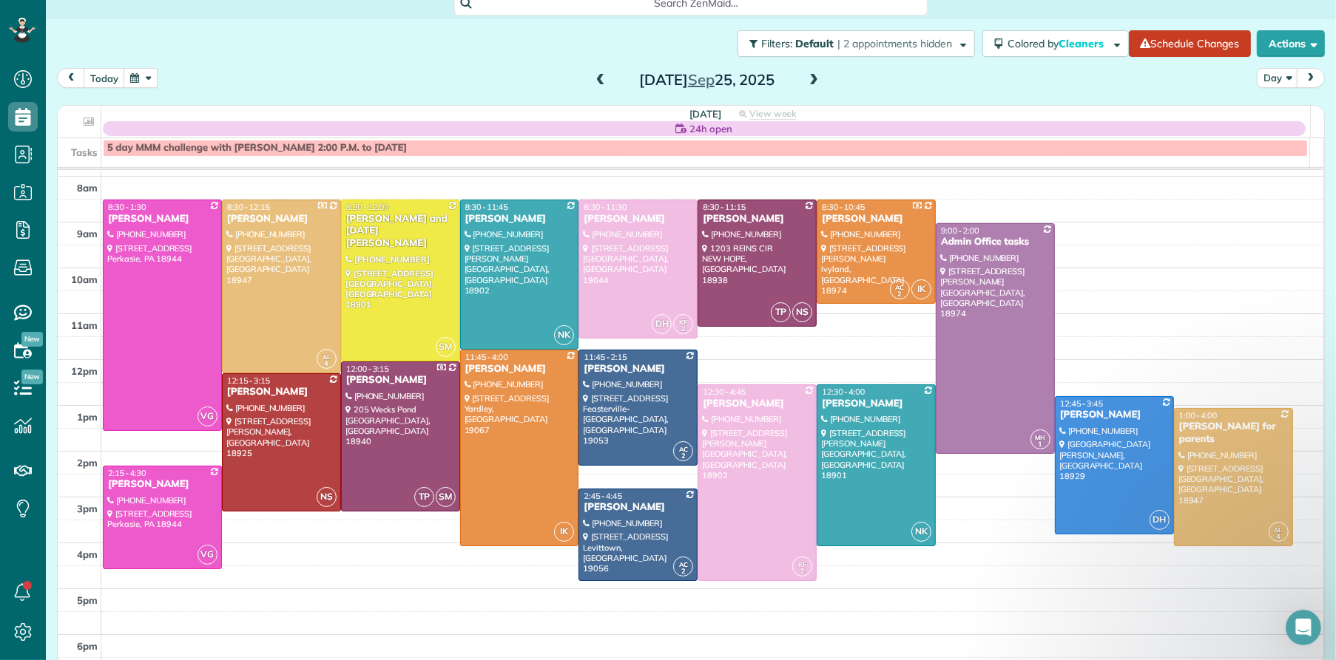
click at [146, 81] on button "button" at bounding box center [141, 78] width 34 height 20
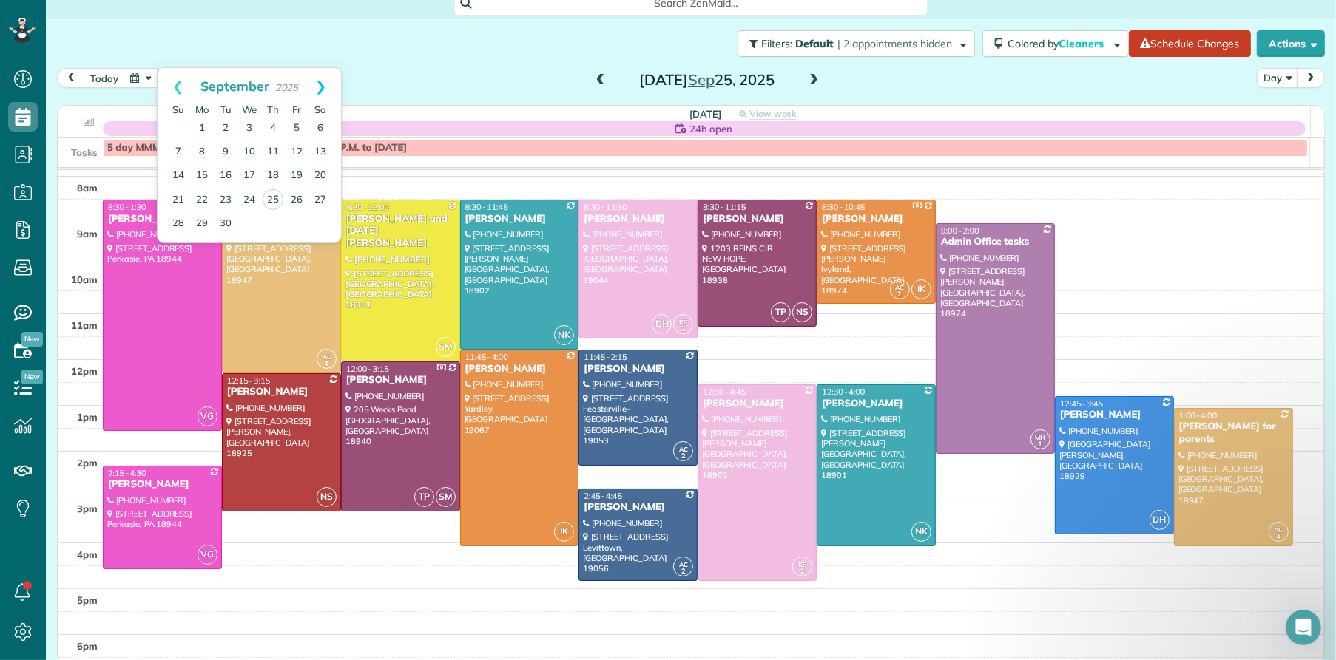
click at [325, 81] on link "Next" at bounding box center [320, 86] width 41 height 37
click at [250, 126] on link "1" at bounding box center [249, 129] width 24 height 24
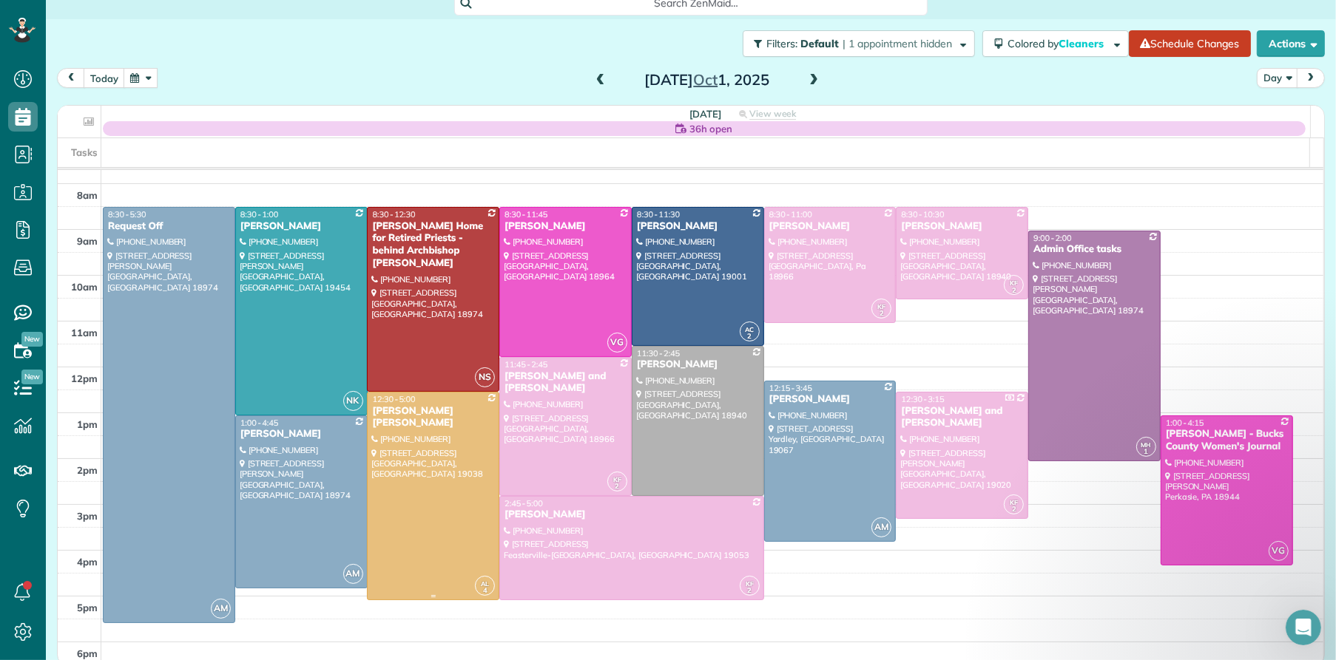
scroll to position [33, 0]
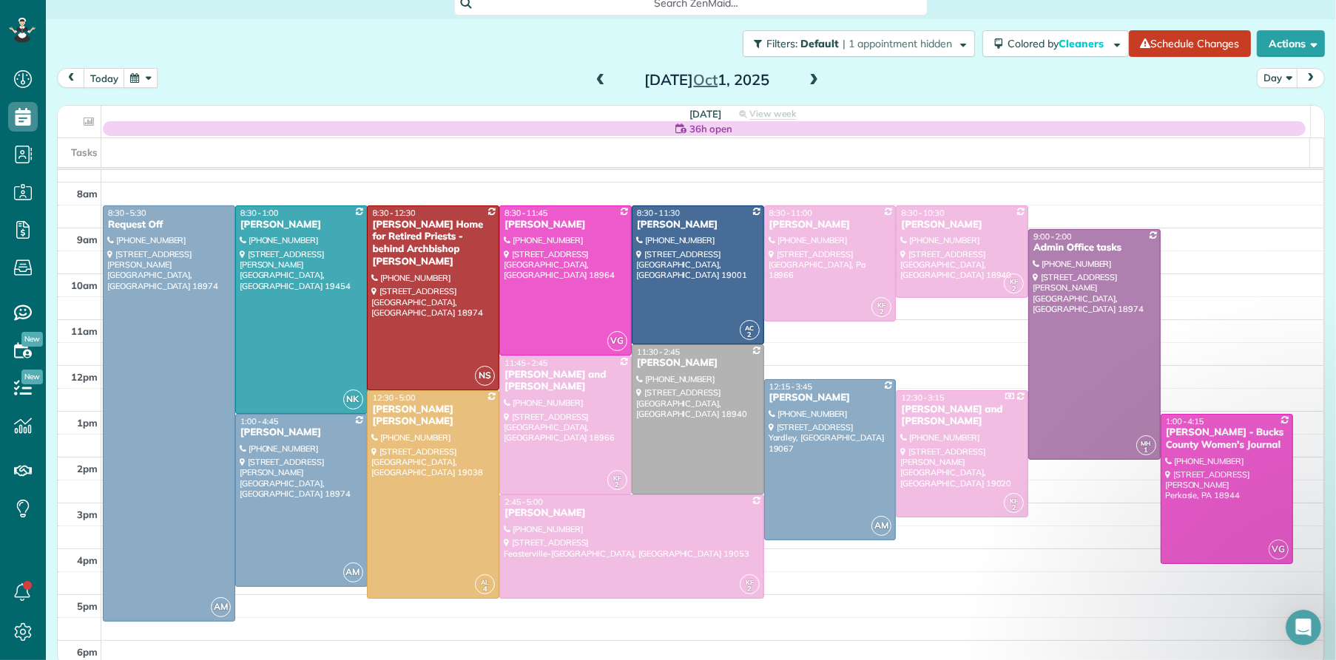
click at [808, 78] on span at bounding box center [813, 80] width 16 height 13
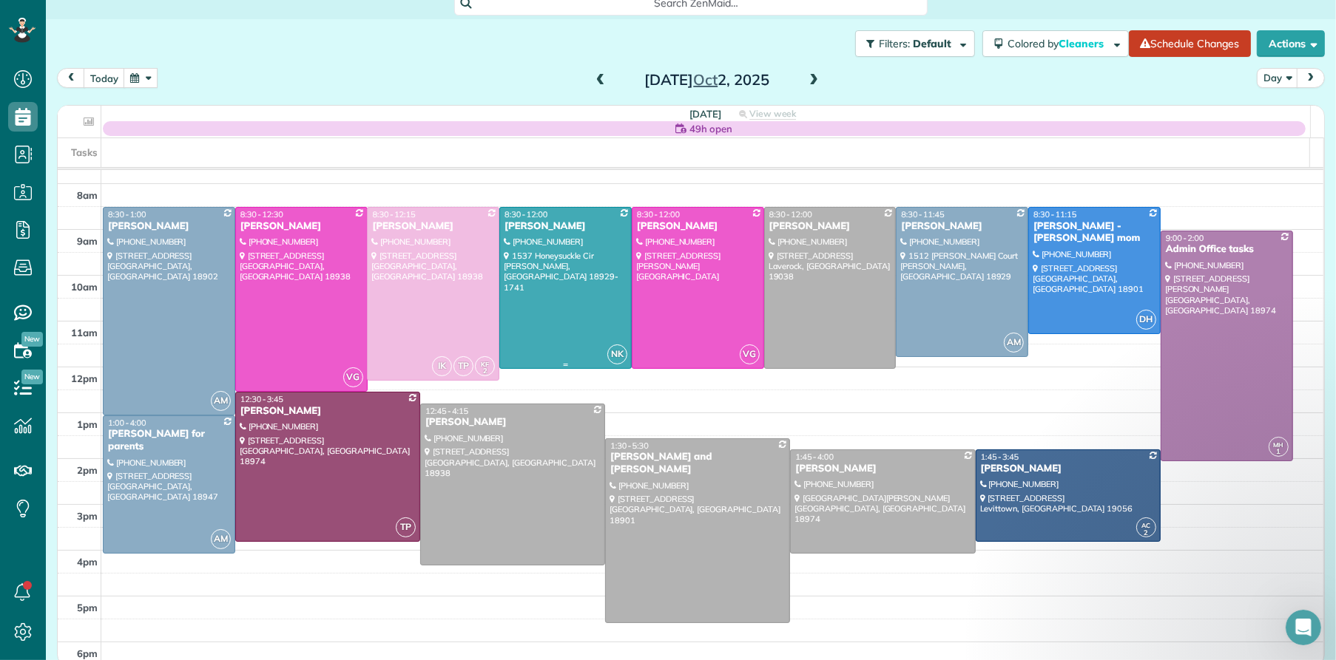
scroll to position [37, 0]
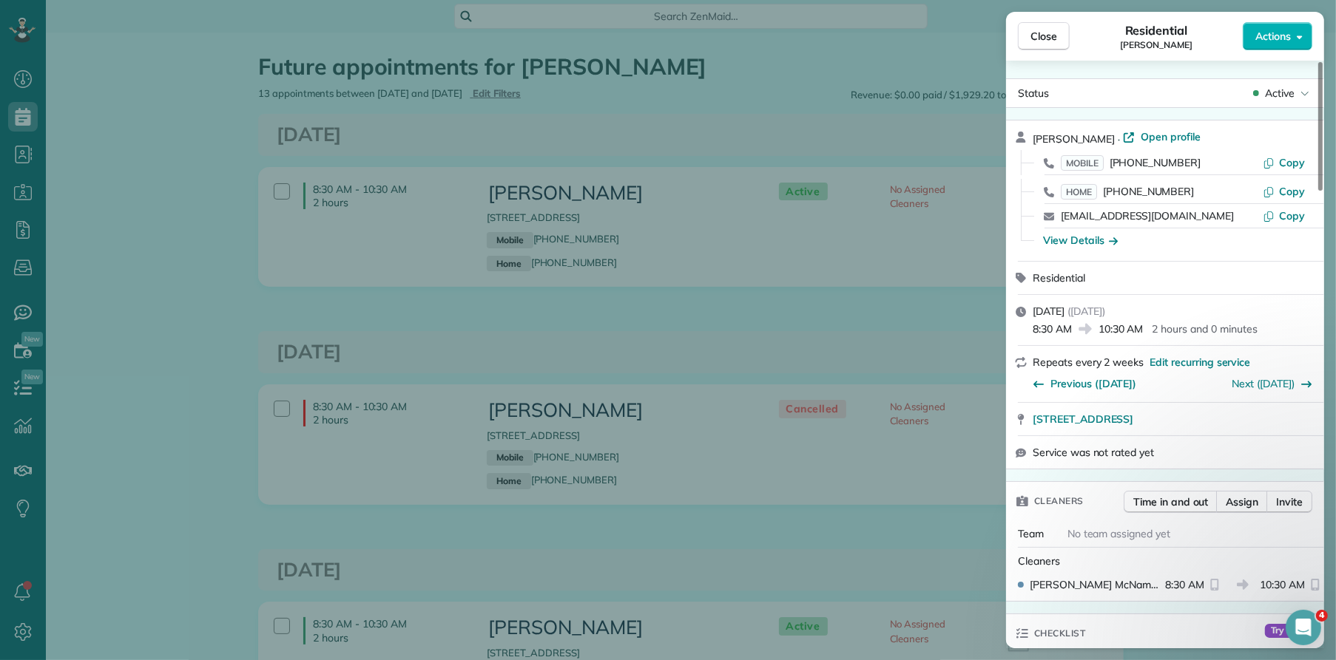
drag, startPoint x: 1050, startPoint y: 42, endPoint x: 778, endPoint y: 1, distance: 275.2
click at [1046, 41] on span "Close" at bounding box center [1043, 36] width 27 height 15
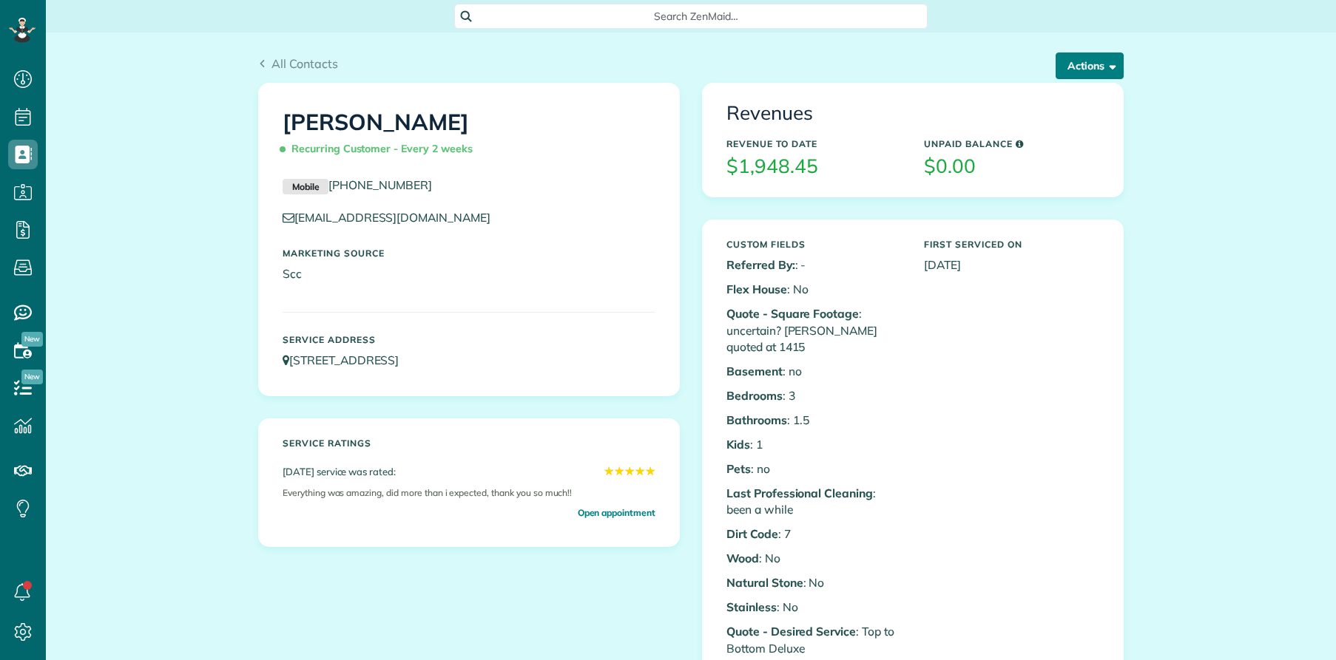
click at [1085, 70] on button "Actions" at bounding box center [1089, 66] width 68 height 27
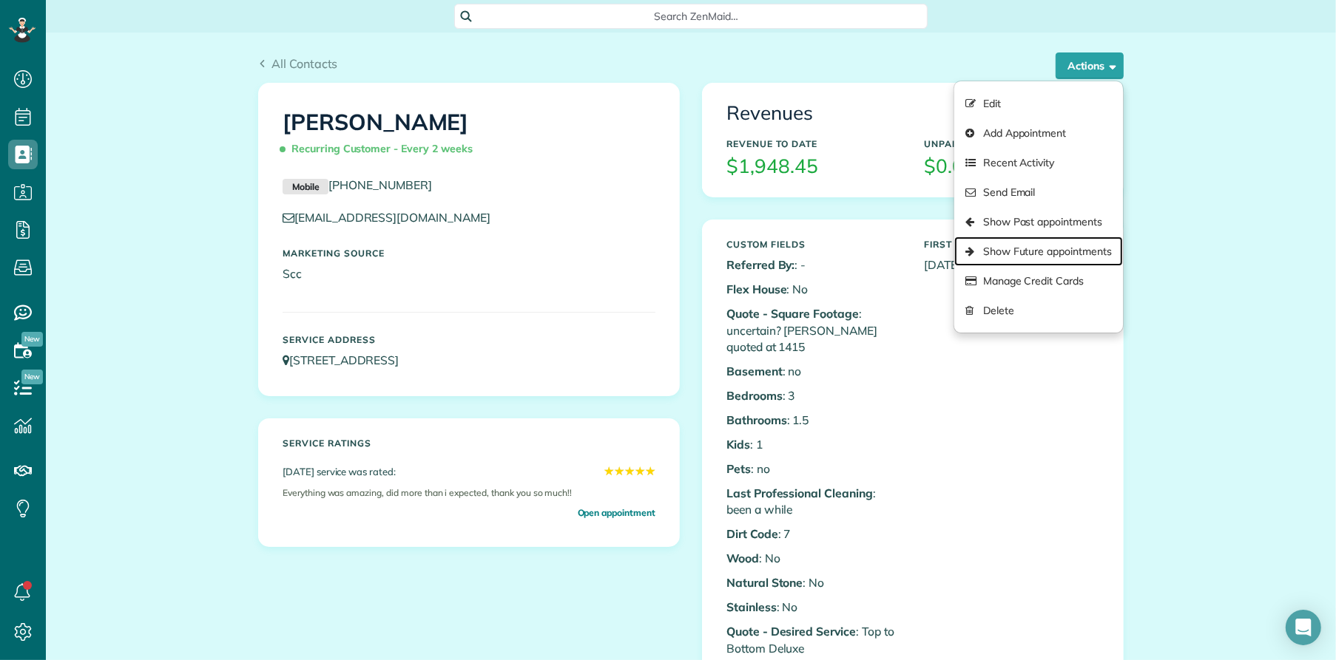
click at [1058, 257] on link "Show Future appointments" at bounding box center [1038, 252] width 169 height 30
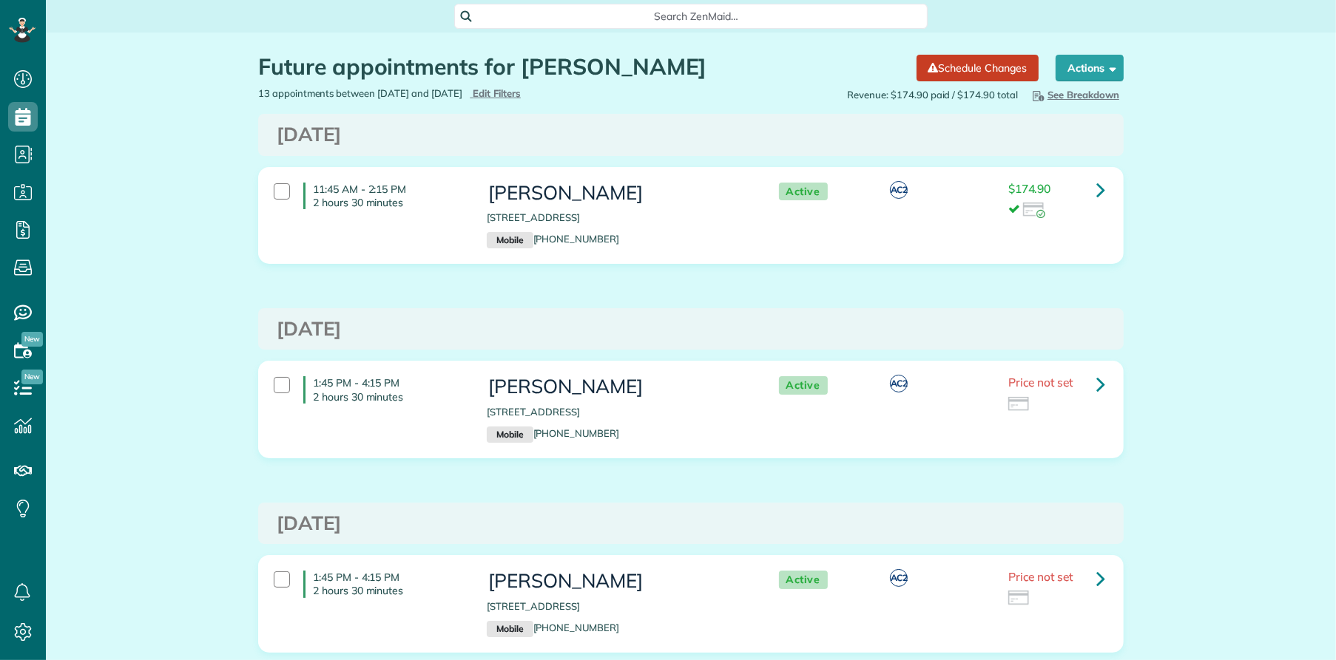
scroll to position [6, 6]
click at [1096, 385] on icon at bounding box center [1100, 384] width 9 height 26
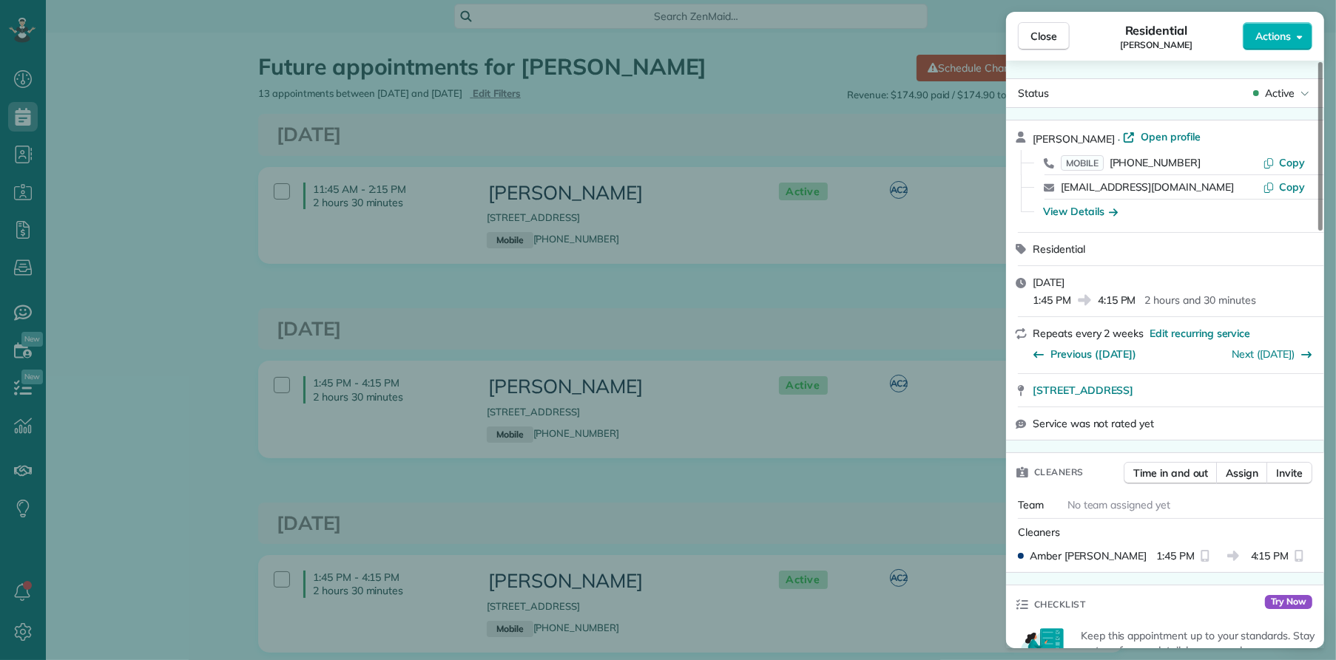
click at [1265, 98] on span "Active" at bounding box center [1280, 93] width 30 height 15
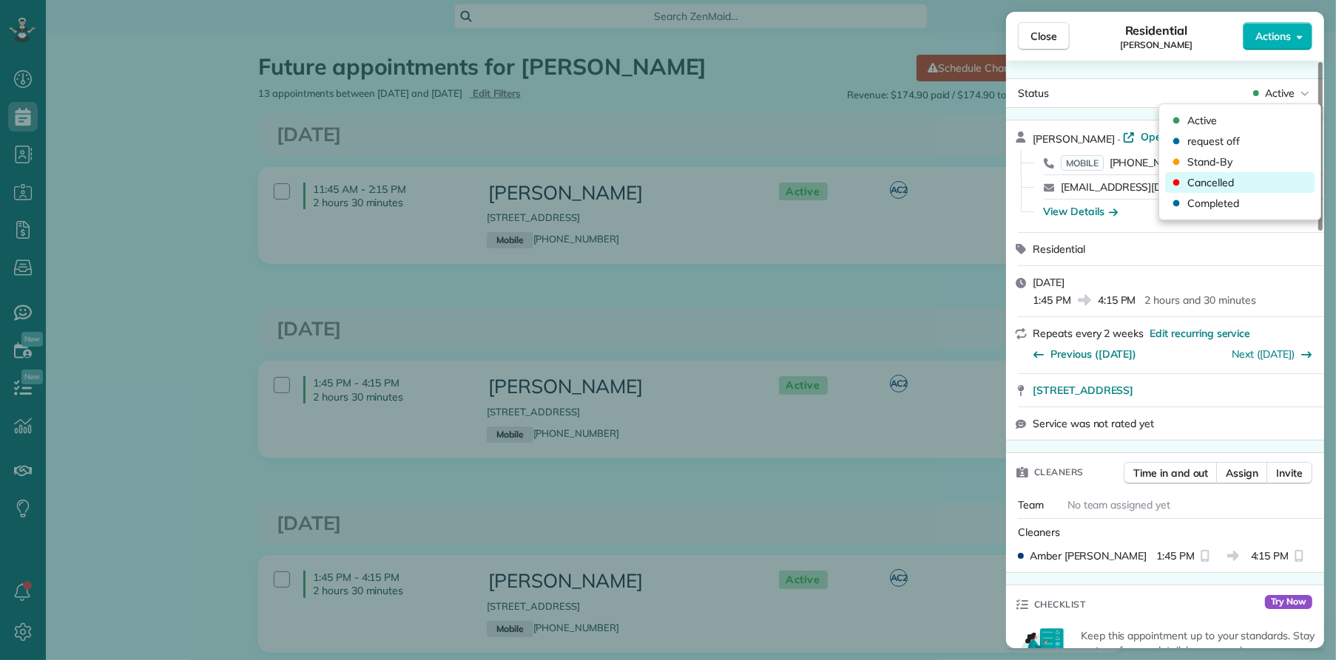
click at [1255, 185] on div "Cancelled" at bounding box center [1239, 182] width 149 height 21
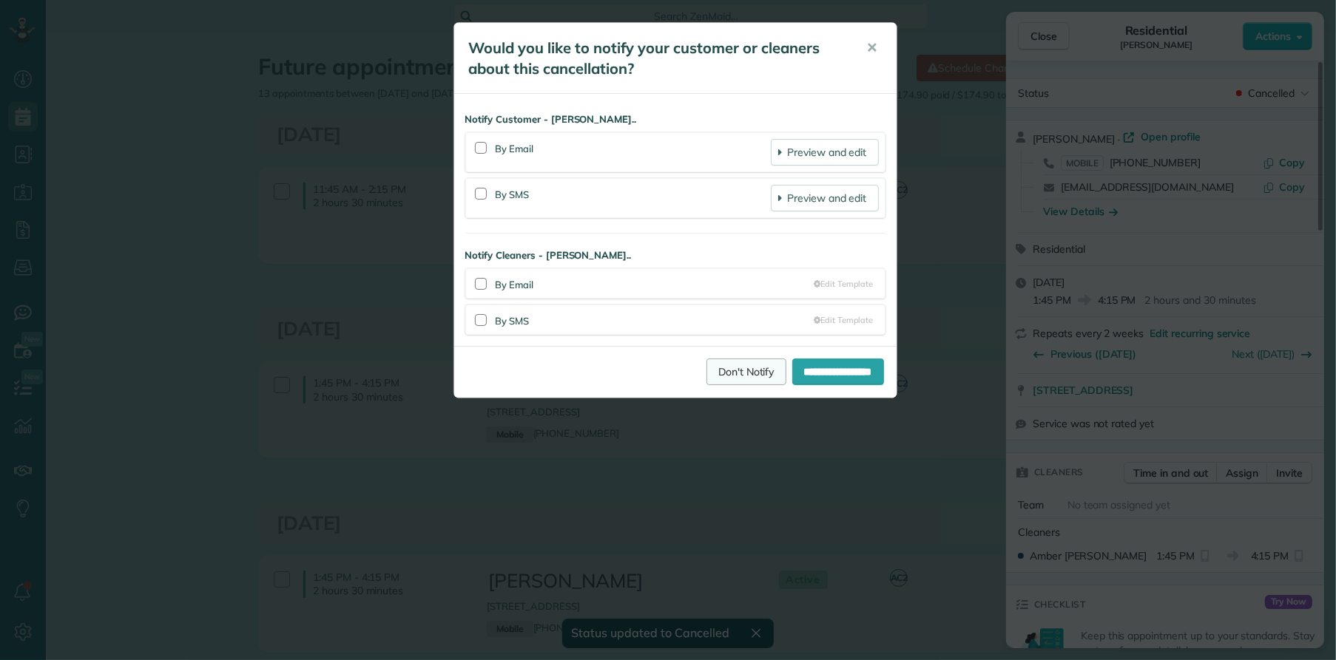
click at [749, 377] on link "Don't Notify" at bounding box center [746, 372] width 80 height 27
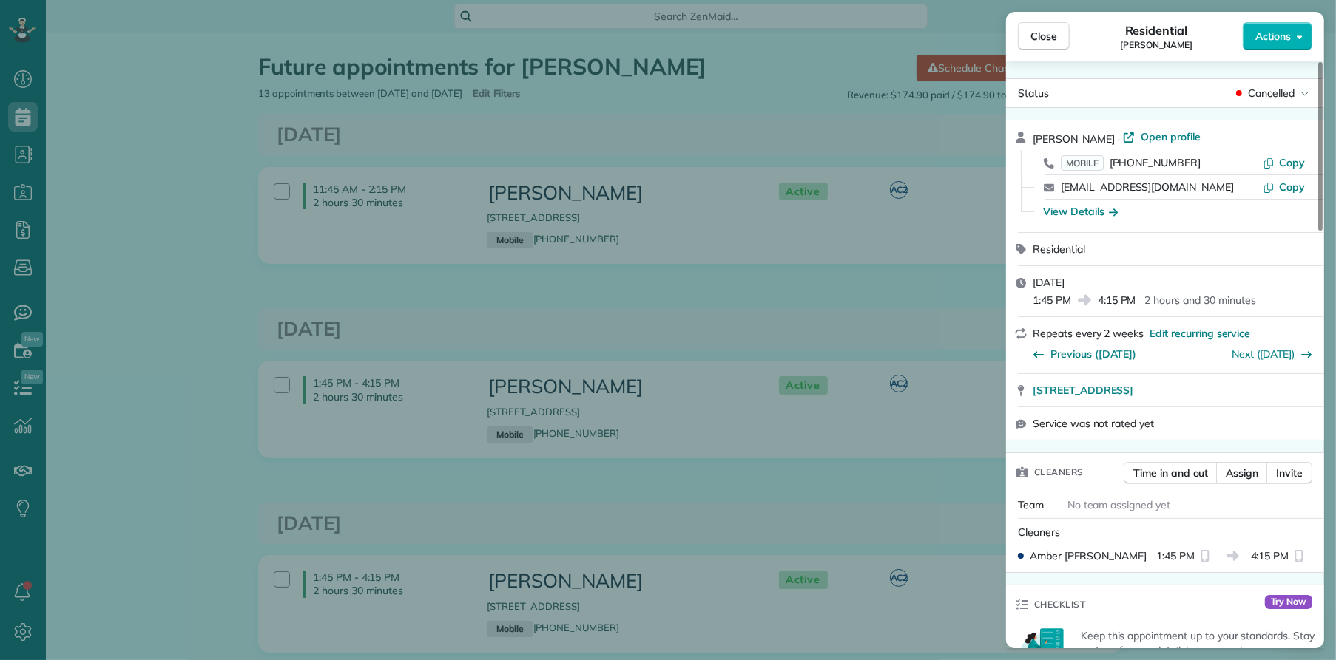
drag, startPoint x: 1055, startPoint y: 38, endPoint x: 1059, endPoint y: 337, distance: 298.8
click at [1055, 38] on span "Close" at bounding box center [1043, 36] width 27 height 15
